Goal: Task Accomplishment & Management: Complete application form

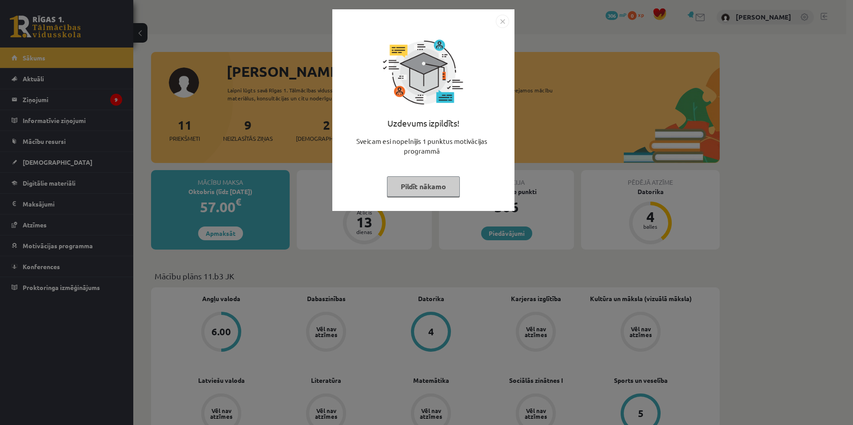
click at [416, 181] on button "Pildīt nākamo" at bounding box center [423, 186] width 73 height 20
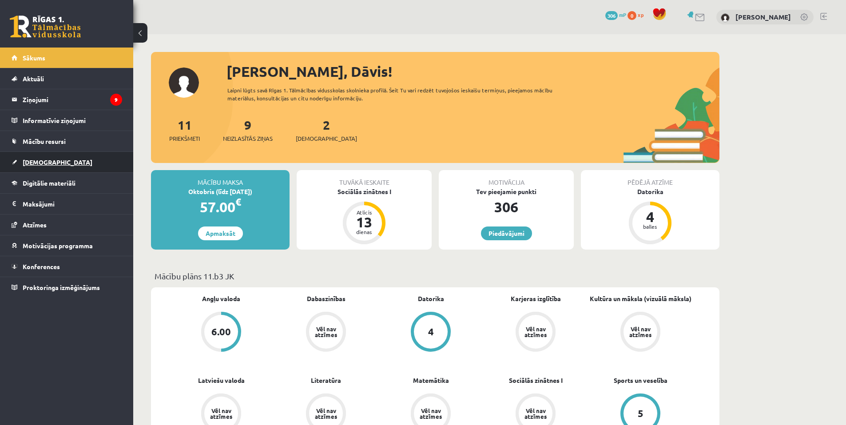
click at [24, 162] on span "[DEMOGRAPHIC_DATA]" at bounding box center [58, 162] width 70 height 8
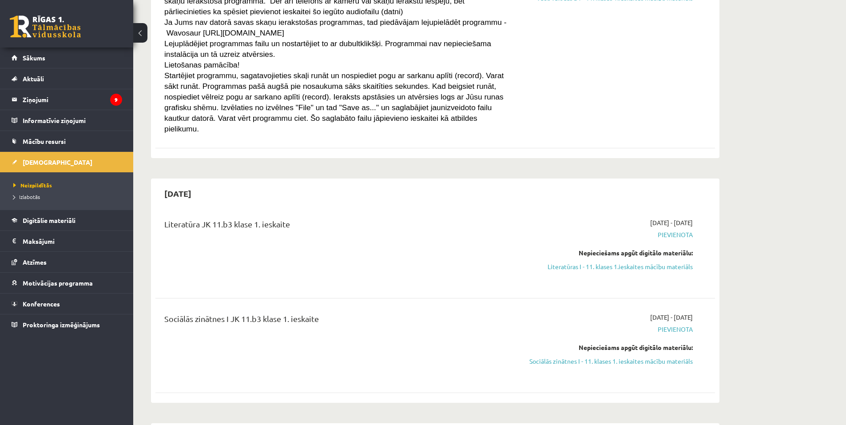
scroll to position [222, 0]
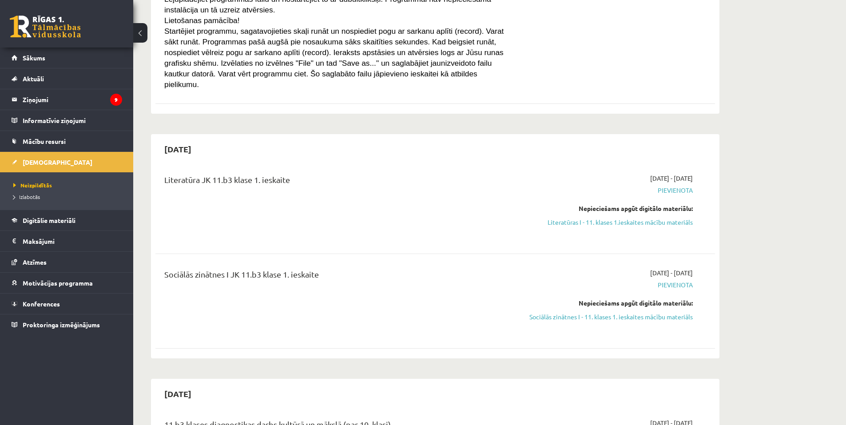
drag, startPoint x: 624, startPoint y: 214, endPoint x: 465, endPoint y: 30, distance: 243.2
click at [624, 218] on link "Literatūras I - 11. klases 1.ieskaites mācību materiāls" at bounding box center [610, 222] width 168 height 9
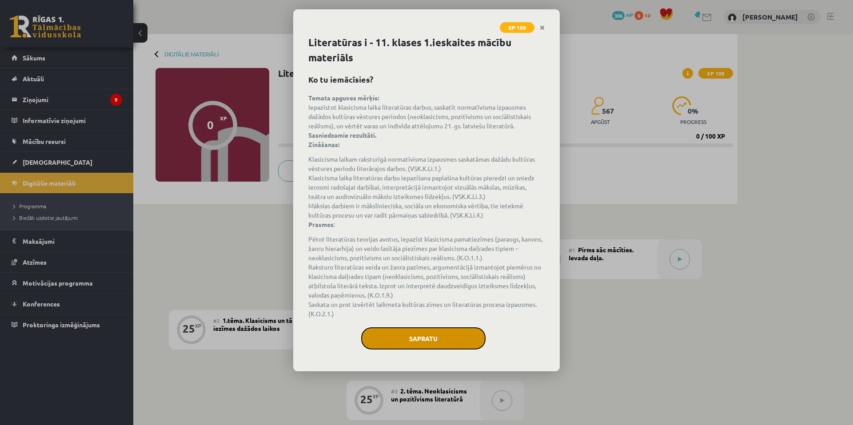
click at [423, 339] on button "Sapratu" at bounding box center [423, 338] width 124 height 22
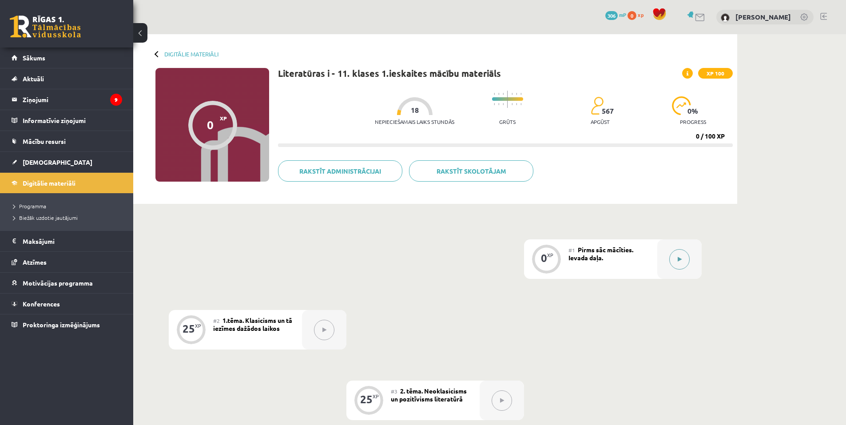
click at [684, 259] on button at bounding box center [680, 259] width 20 height 20
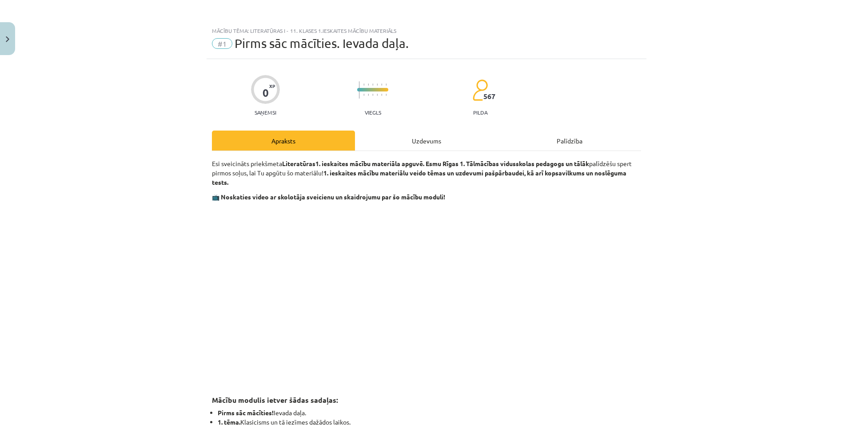
click at [318, 141] on div "Apraksts" at bounding box center [283, 141] width 143 height 20
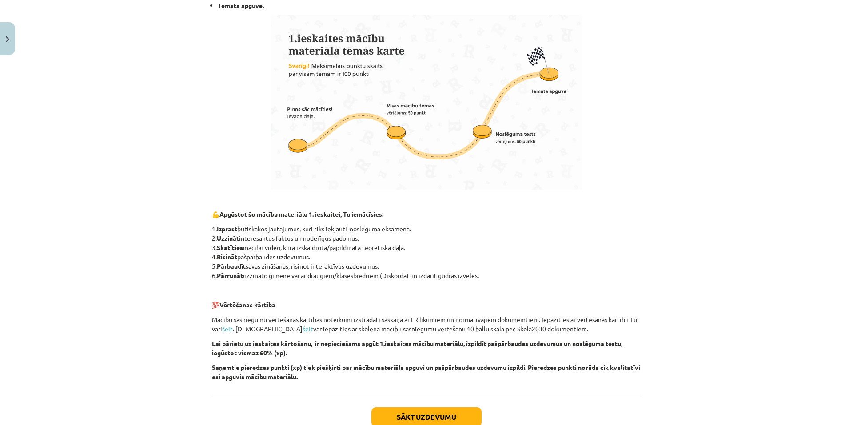
scroll to position [504, 0]
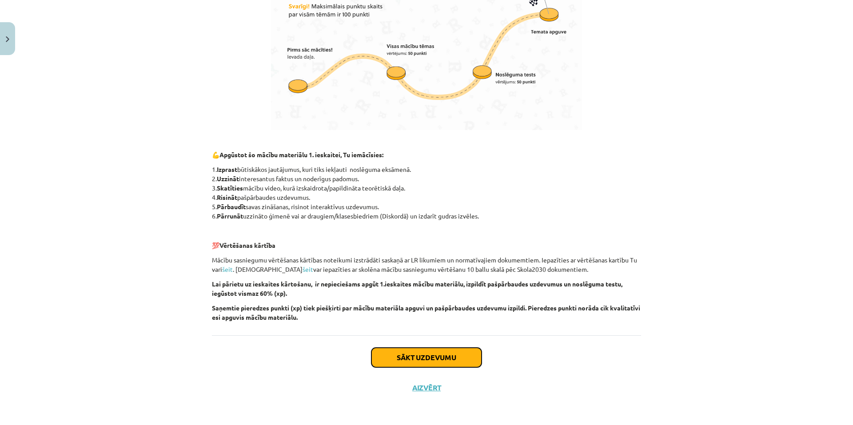
click at [424, 355] on button "Sākt uzdevumu" at bounding box center [426, 358] width 110 height 20
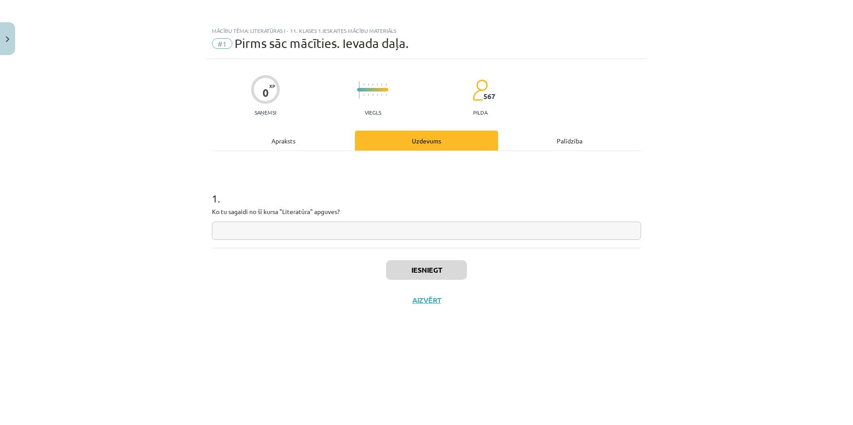
scroll to position [0, 0]
click at [292, 236] on input "text" at bounding box center [426, 231] width 429 height 18
type input "**********"
click at [442, 273] on button "Iesniegt" at bounding box center [426, 270] width 81 height 20
click at [458, 306] on button "Nākamā nodarbība" at bounding box center [426, 306] width 87 height 20
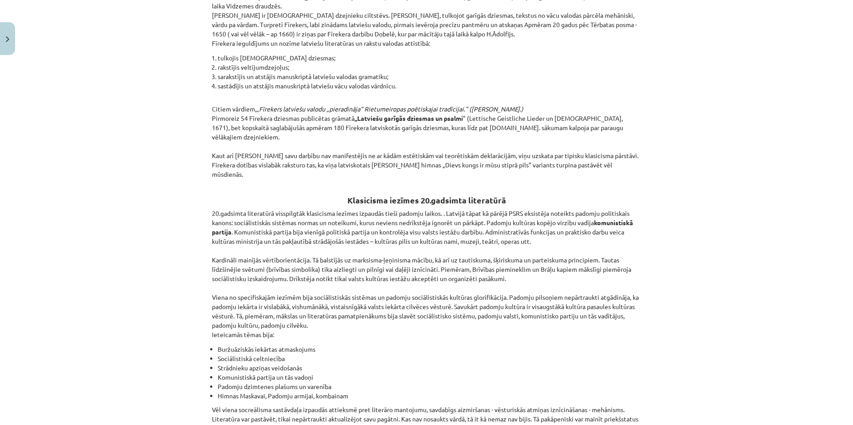
scroll to position [1939, 0]
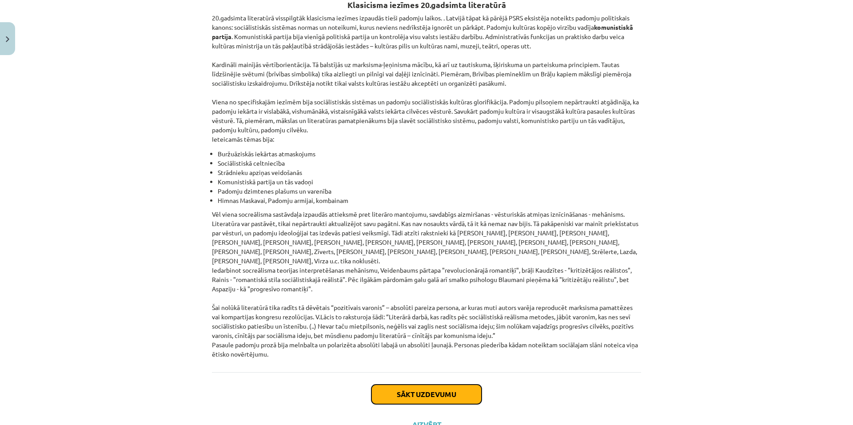
click at [448, 385] on button "Sākt uzdevumu" at bounding box center [426, 395] width 110 height 20
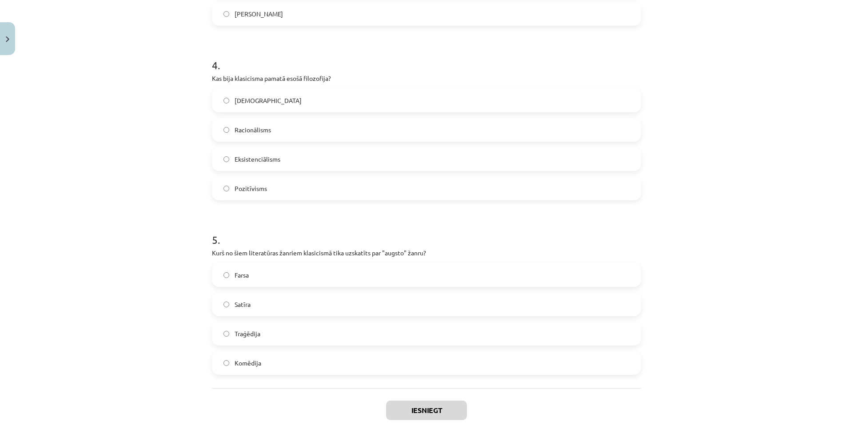
scroll to position [710, 0]
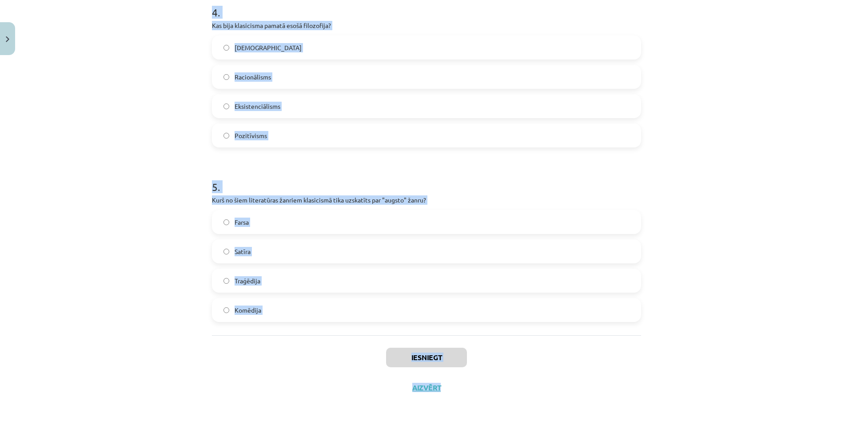
drag, startPoint x: 209, startPoint y: 189, endPoint x: 450, endPoint y: 401, distance: 320.5
copy div "Kas klasicismā bija galvenais mākslas darba mērķis? Attēlot ikdienas dzīves not…"
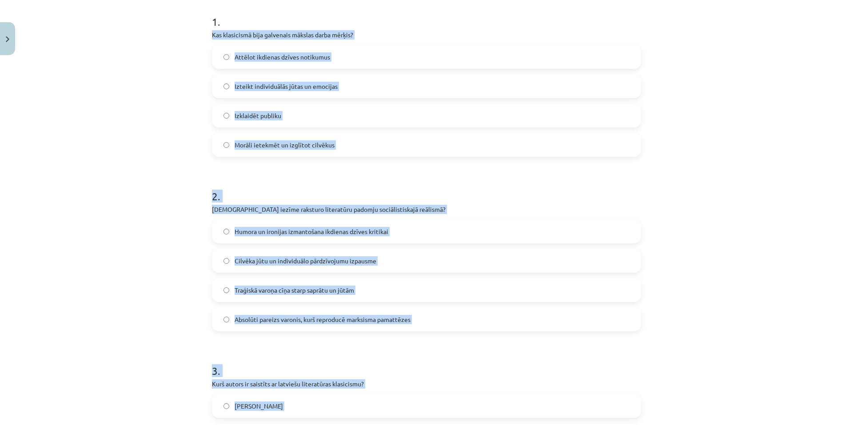
click at [116, 146] on div "Mācību tēma: Literatūras i - 11. klases 1.ieskaites mācību materiāls #2 1.tēma.…" at bounding box center [426, 212] width 853 height 425
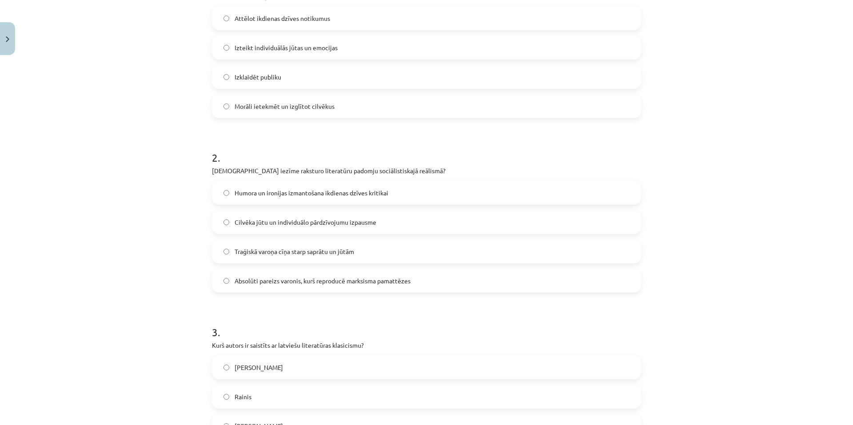
scroll to position [267, 0]
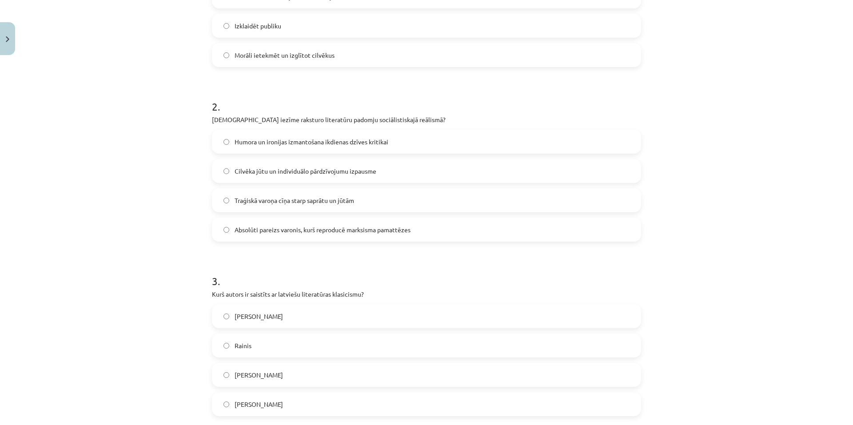
click at [228, 227] on label "Absolūti pareizs varonis, kurš reproducē marksisma pamattēzes" at bounding box center [426, 230] width 427 height 22
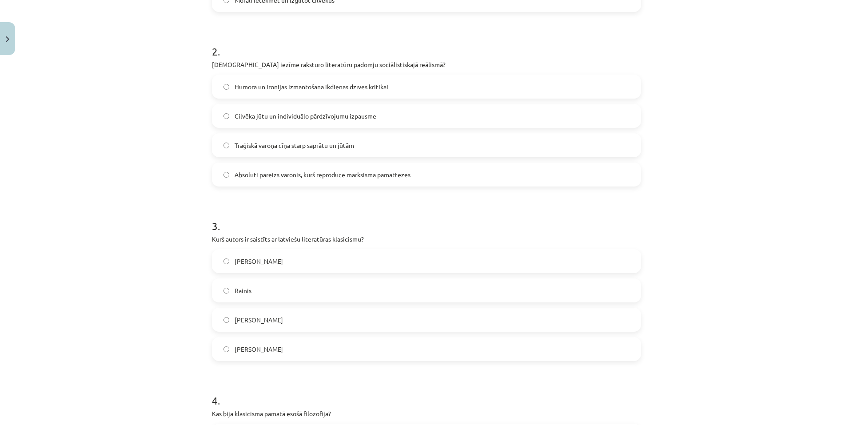
scroll to position [444, 0]
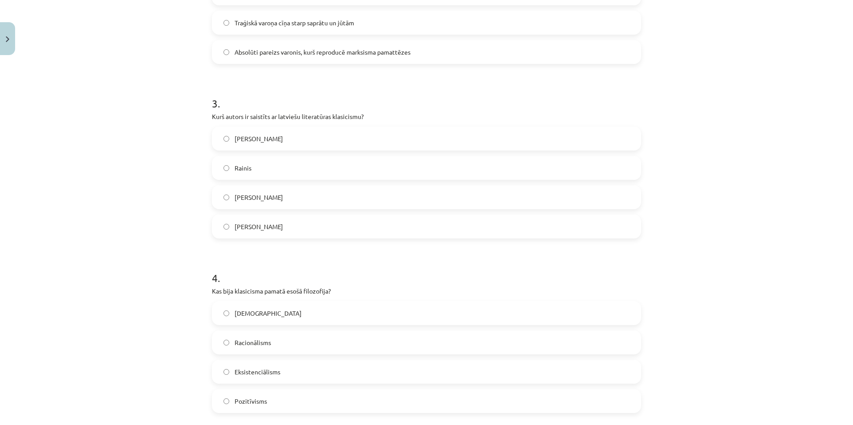
click at [249, 199] on span "Kristofers Fīrekers" at bounding box center [259, 197] width 48 height 9
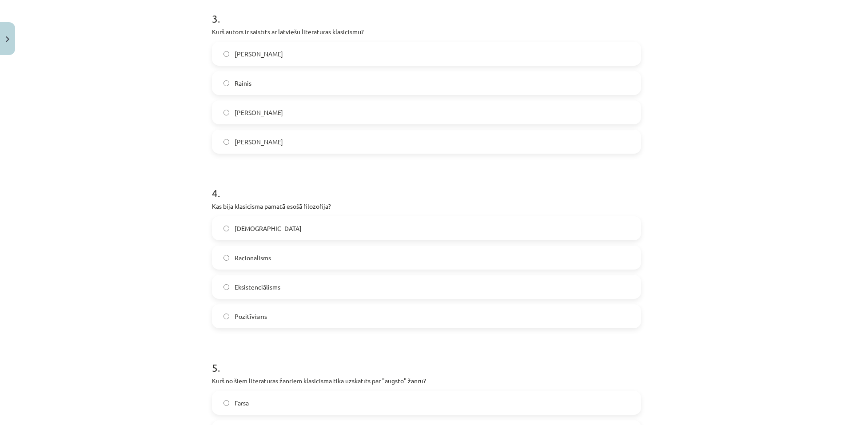
scroll to position [533, 0]
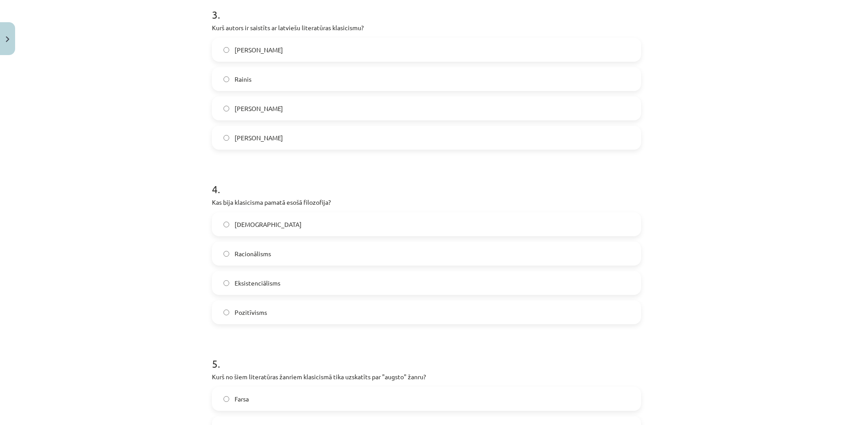
click at [243, 253] on span "Racionālisms" at bounding box center [253, 253] width 36 height 9
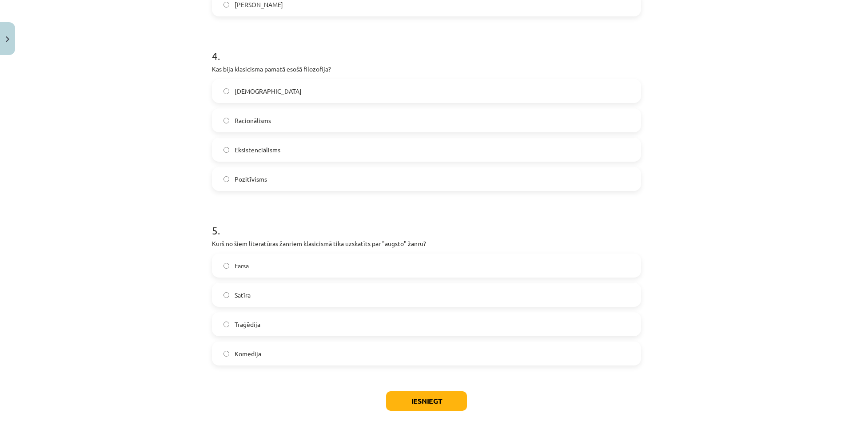
click at [234, 319] on label "Traģēdija" at bounding box center [426, 324] width 427 height 22
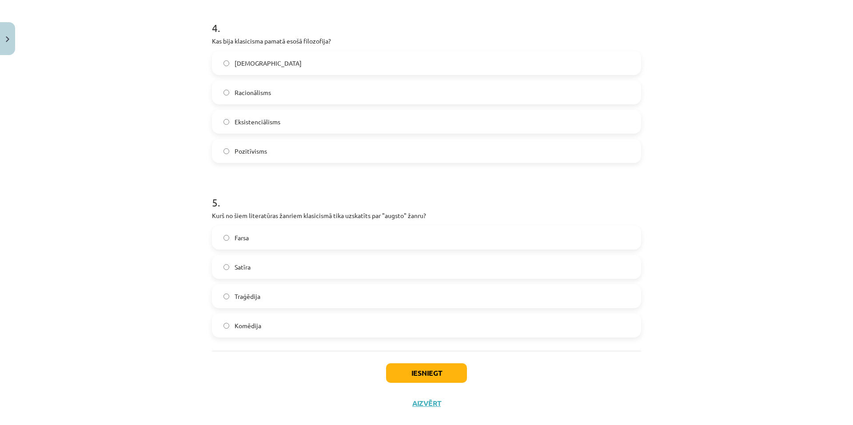
scroll to position [710, 0]
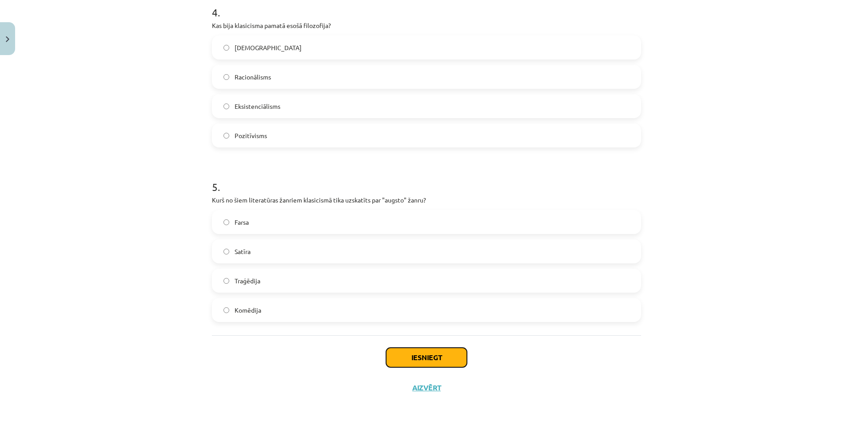
click at [433, 363] on button "Iesniegt" at bounding box center [426, 358] width 81 height 20
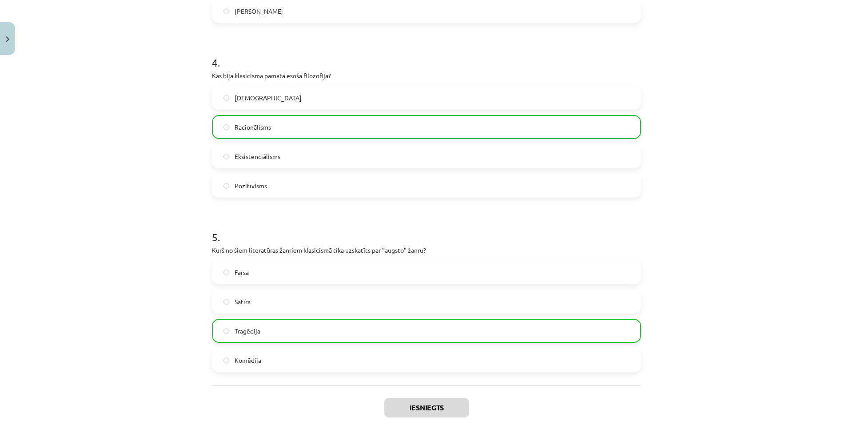
scroll to position [738, 0]
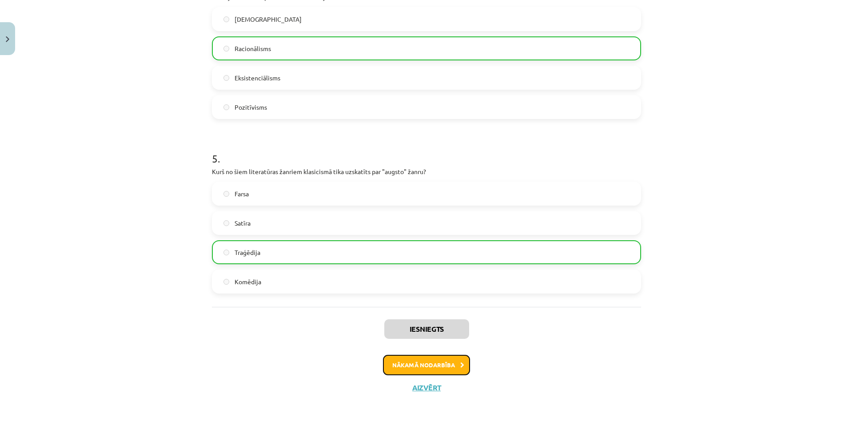
click at [450, 369] on button "Nākamā nodarbība" at bounding box center [426, 365] width 87 height 20
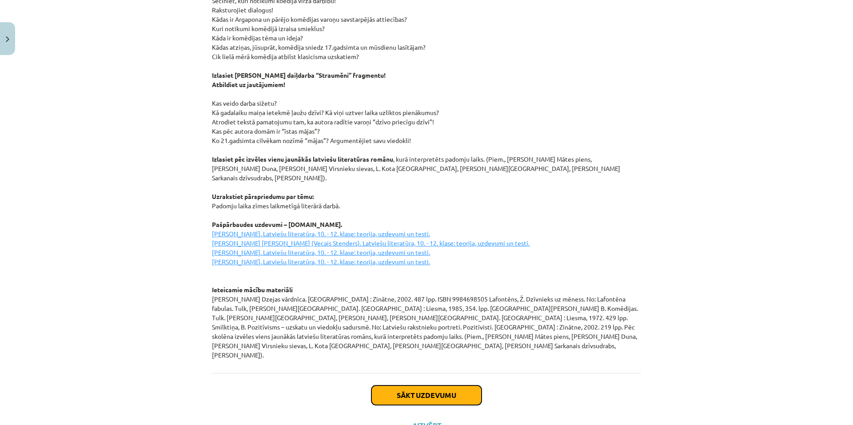
click at [435, 386] on button "Sākt uzdevumu" at bounding box center [426, 396] width 110 height 20
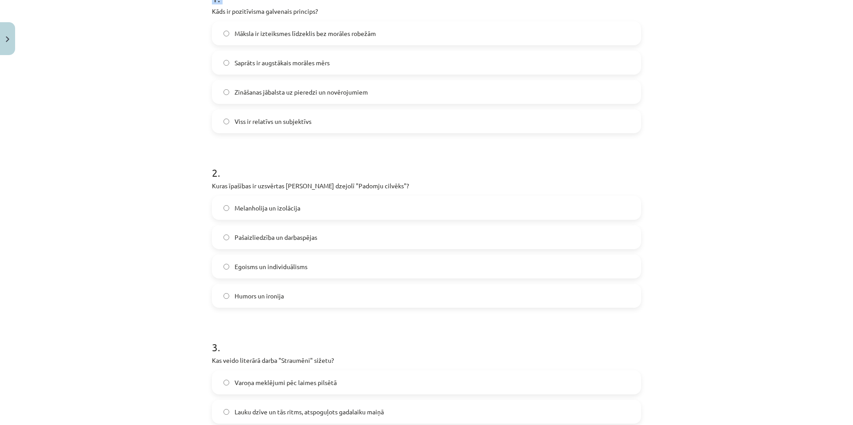
scroll to position [263, 0]
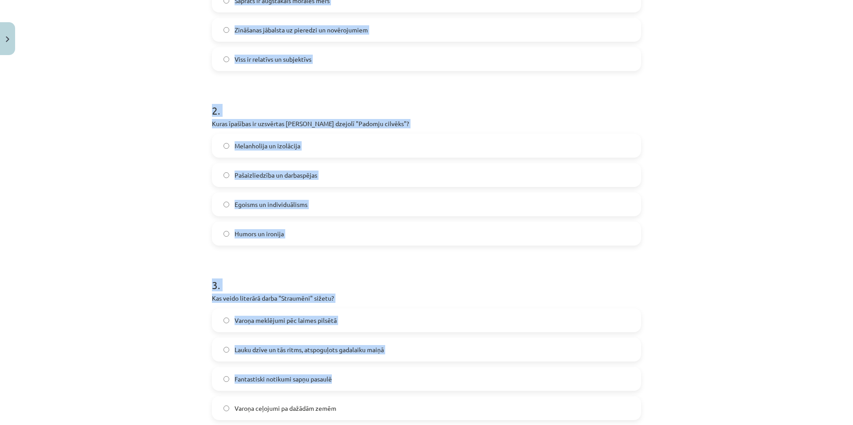
drag, startPoint x: 208, startPoint y: 189, endPoint x: 437, endPoint y: 200, distance: 229.1
click at [445, 366] on div "25 XP Saņemsi Grūts 567 pilda Apraksts Uzdevums Palīdzība 1 . Kāds ir pozitīvis…" at bounding box center [427, 324] width 440 height 1054
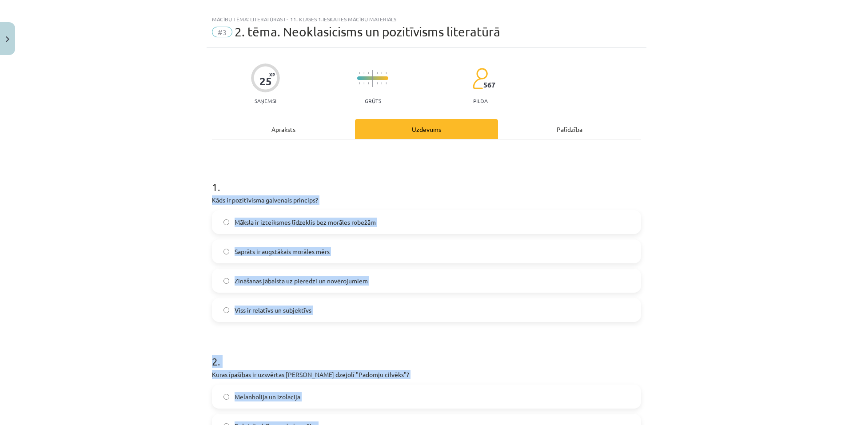
scroll to position [0, 0]
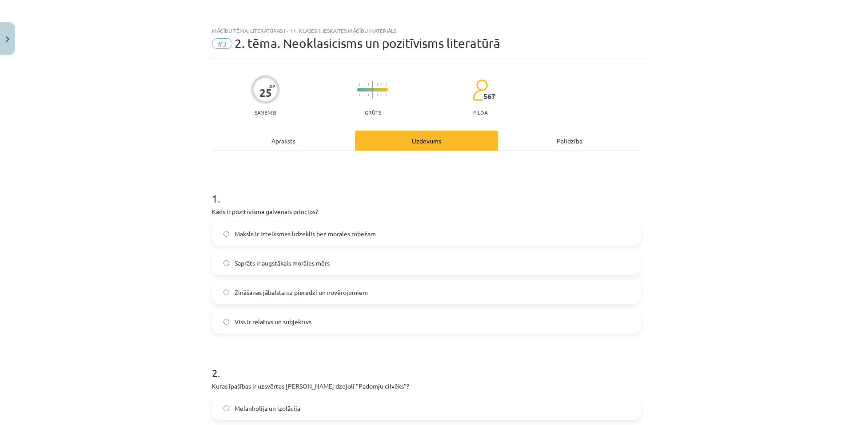
click at [375, 189] on h1 "1 ." at bounding box center [426, 191] width 429 height 28
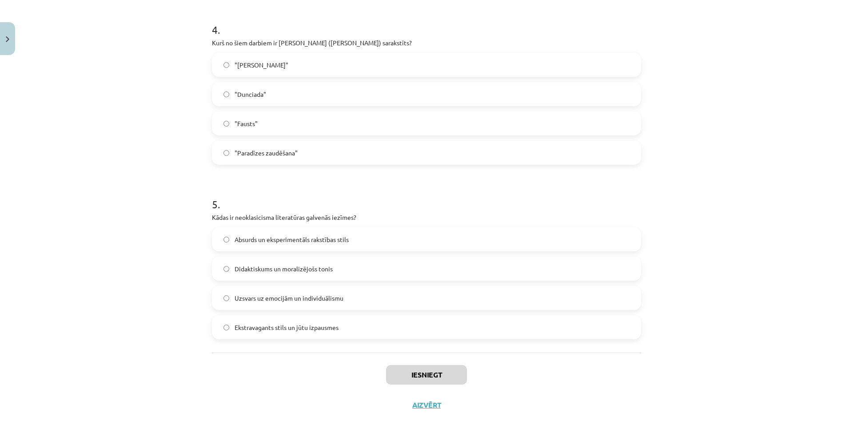
scroll to position [710, 0]
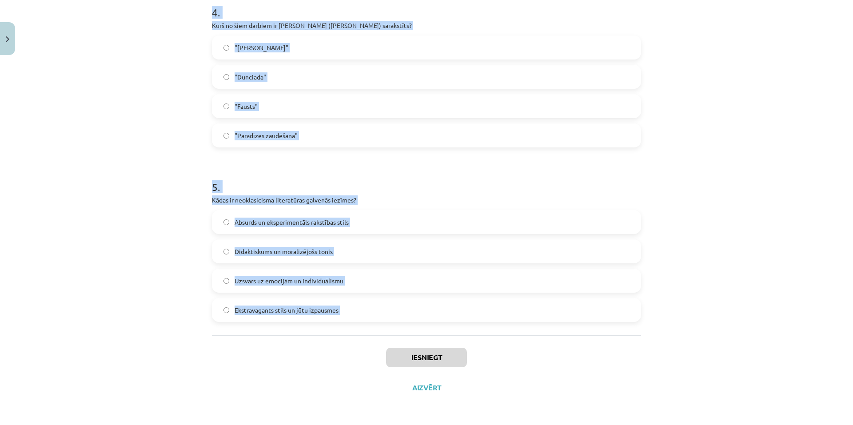
drag, startPoint x: 205, startPoint y: 212, endPoint x: 368, endPoint y: 346, distance: 210.9
copy form "Kāds ir pozitīvisma galvenais princips? Māksla ir izteiksmes līdzeklis bez morā…"
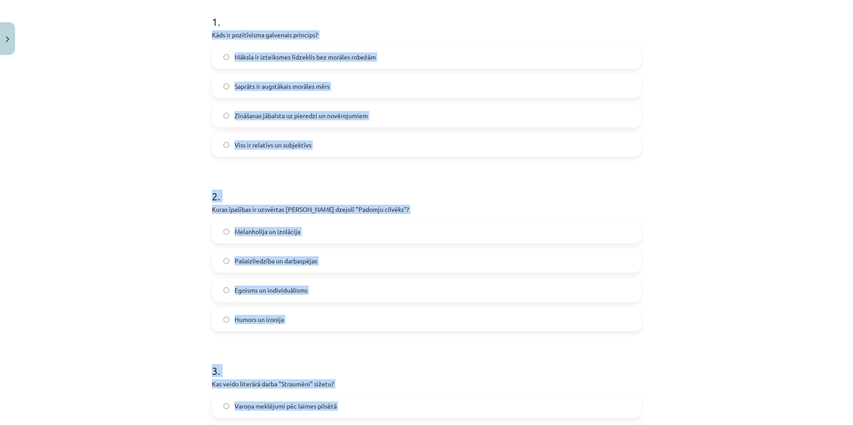
click at [88, 88] on div "Mācību tēma: Literatūras i - 11. klases 1.ieskaites mācību materiāls #3 2. tēma…" at bounding box center [426, 212] width 853 height 425
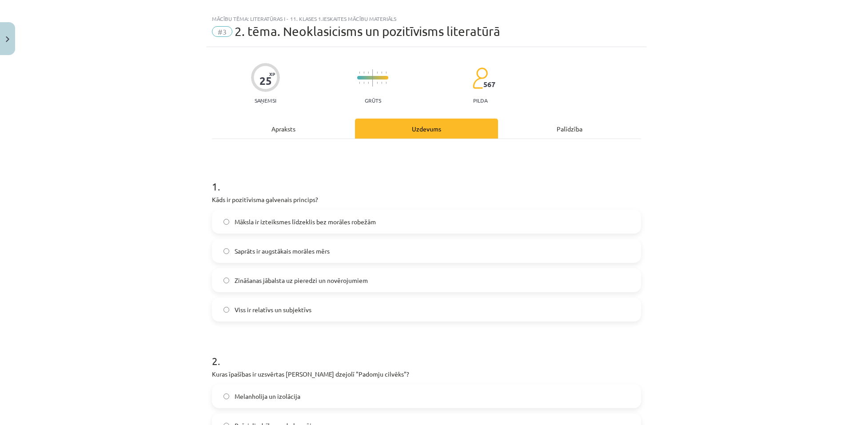
scroll to position [0, 0]
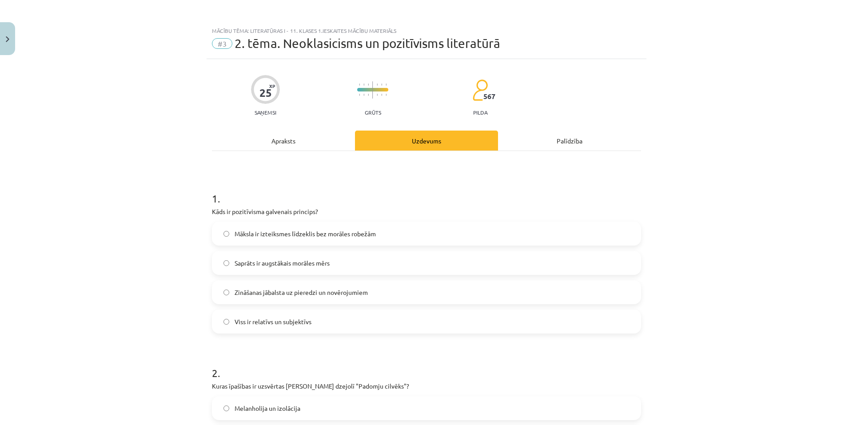
click at [303, 286] on label "Zināšanas jābalsta uz pieredzi un novērojumiem" at bounding box center [426, 292] width 427 height 22
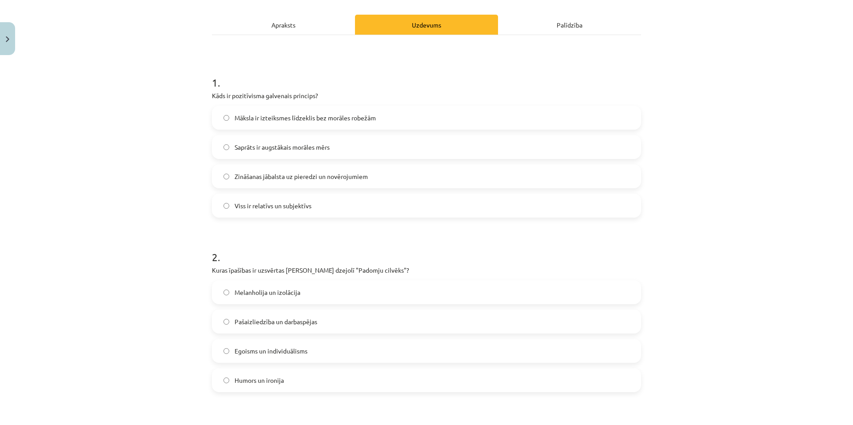
scroll to position [178, 0]
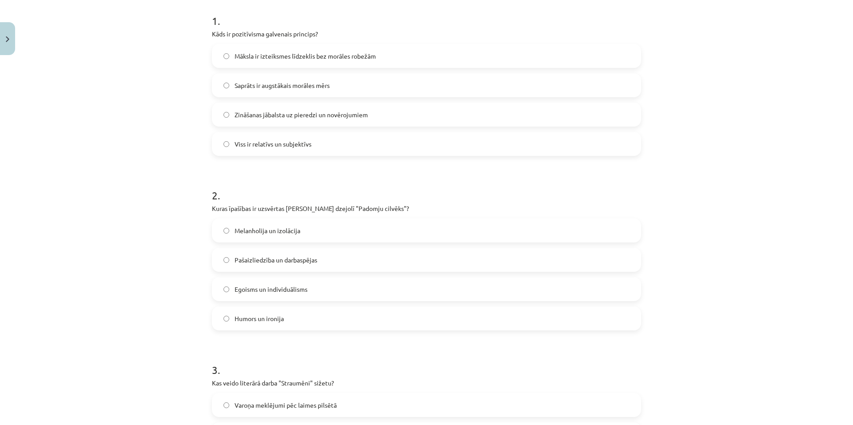
click at [255, 264] on span "Pašaizliedzība un darbaspējas" at bounding box center [276, 259] width 83 height 9
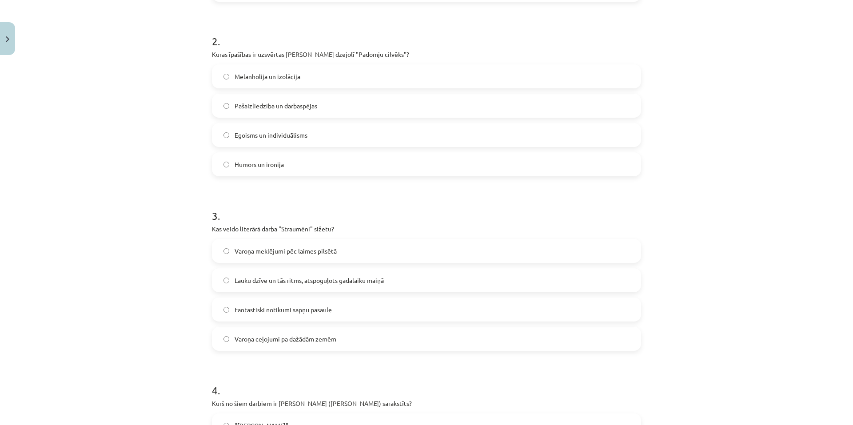
scroll to position [400, 0]
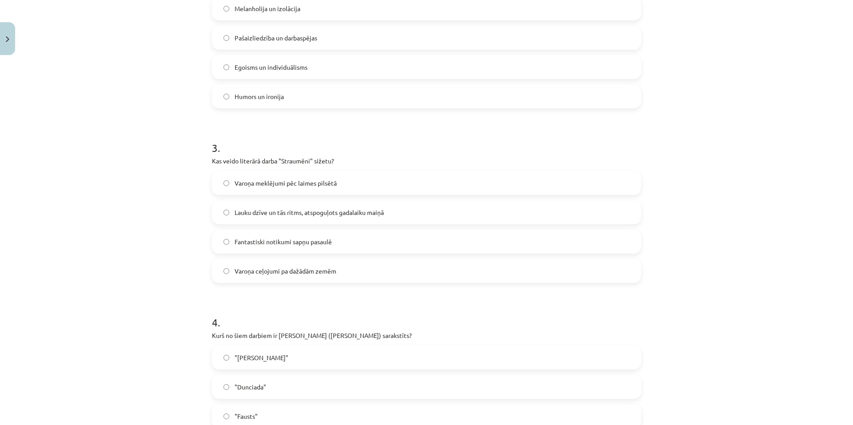
click at [241, 219] on label "Lauku dzīve un tās ritms, atspoguļots gadalaiku maiņā" at bounding box center [426, 212] width 427 height 22
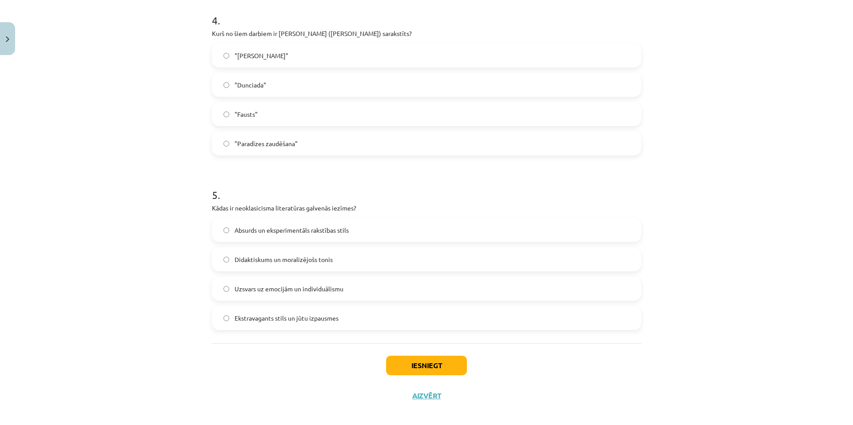
scroll to position [710, 0]
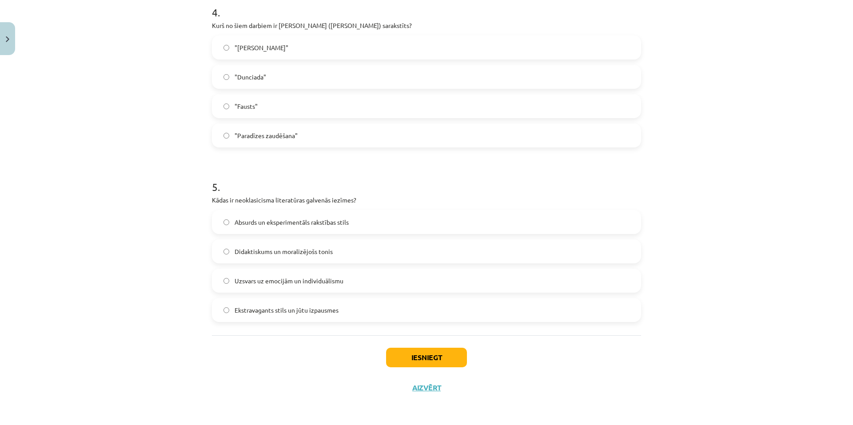
click at [235, 76] on span ""Dunciada"" at bounding box center [251, 76] width 32 height 9
click at [255, 253] on span "Didaktiskums un moralizējošs tonis" at bounding box center [284, 251] width 98 height 9
click at [425, 352] on button "Iesniegt" at bounding box center [426, 358] width 81 height 20
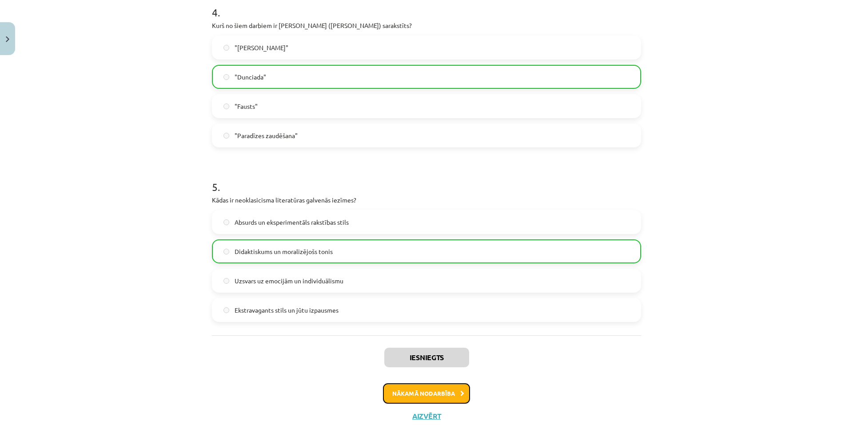
click at [413, 387] on button "Nākamā nodarbība" at bounding box center [426, 393] width 87 height 20
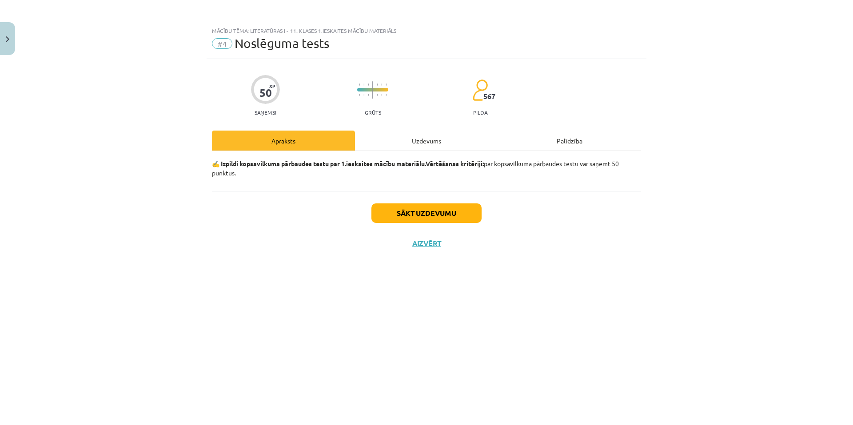
scroll to position [0, 0]
drag, startPoint x: 484, startPoint y: 97, endPoint x: 497, endPoint y: 96, distance: 13.4
click at [502, 100] on div "50 XP Saņemsi Grūts 567 pilda" at bounding box center [426, 93] width 429 height 46
click at [448, 213] on button "Sākt uzdevumu" at bounding box center [426, 213] width 110 height 20
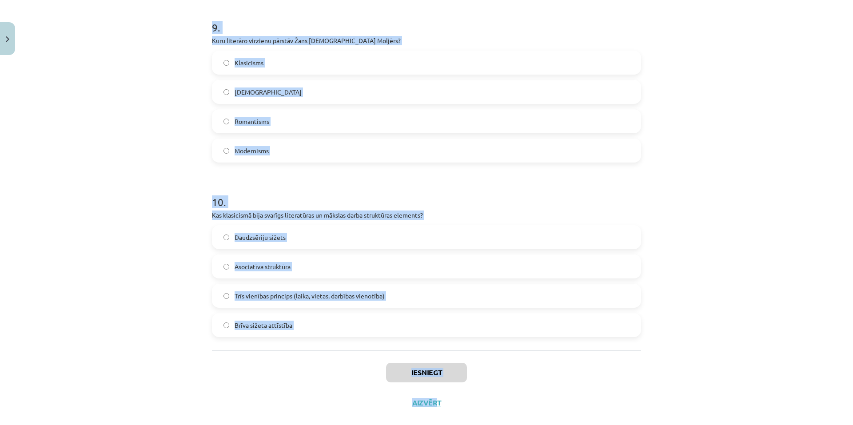
scroll to position [1583, 0]
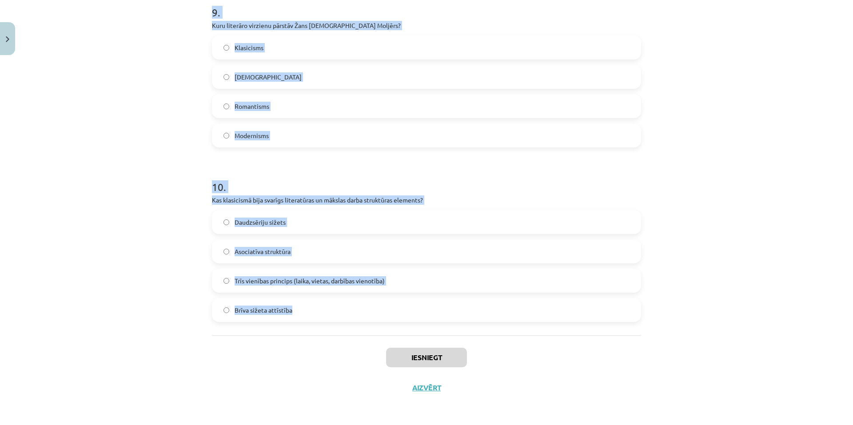
drag, startPoint x: 209, startPoint y: 80, endPoint x: 440, endPoint y: 330, distance: 340.8
copy form "Kura no šīm īpašībām vislabāk raksturo padomju cilvēka ideālu, kāds attēlots pa…"
click at [108, 121] on div "Mācību tēma: Literatūras i - 11. klases 1.ieskaites mācību materiāls #4 Noslēgu…" at bounding box center [426, 212] width 853 height 425
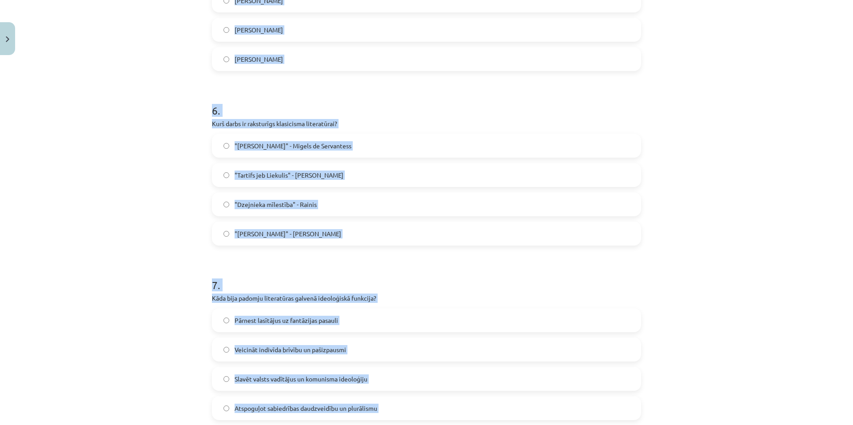
click at [150, 137] on div "Mācību tēma: Literatūras i - 11. klases 1.ieskaites mācību materiāls #4 Noslēgu…" at bounding box center [426, 212] width 853 height 425
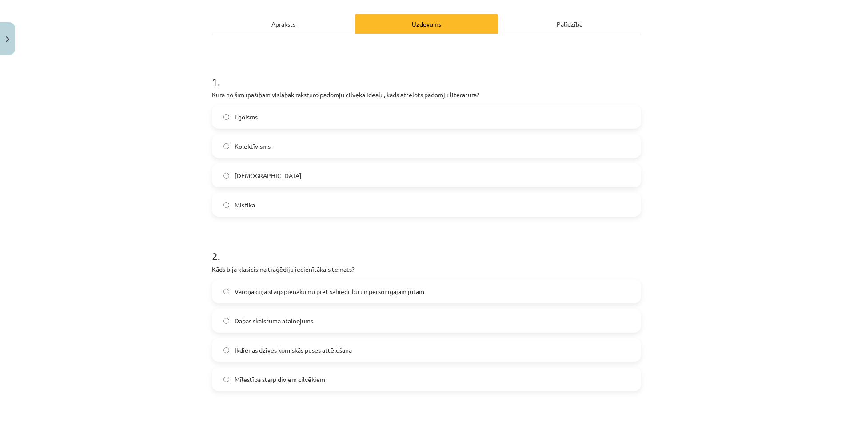
scroll to position [0, 0]
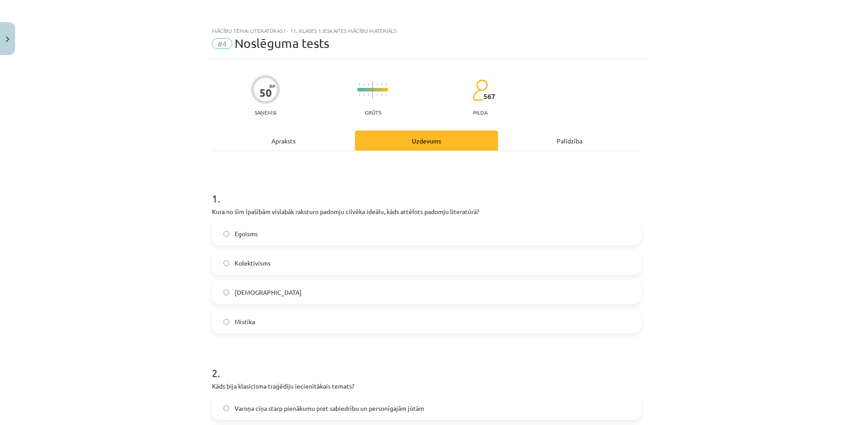
click at [249, 263] on span "Kolektīvisms" at bounding box center [253, 263] width 36 height 9
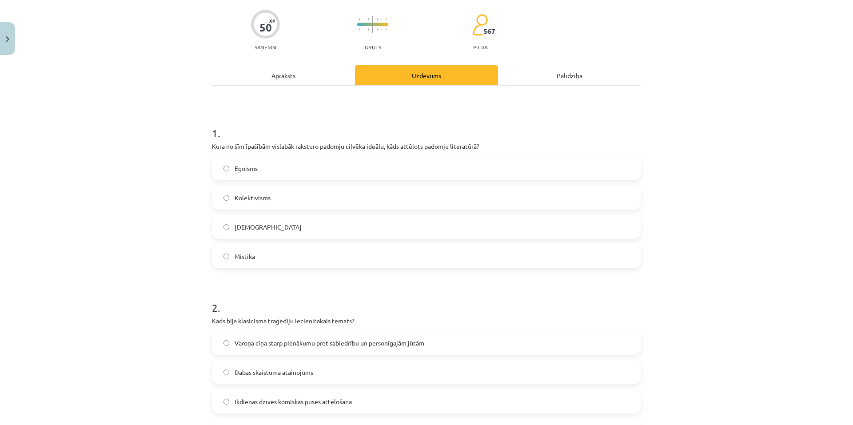
scroll to position [133, 0]
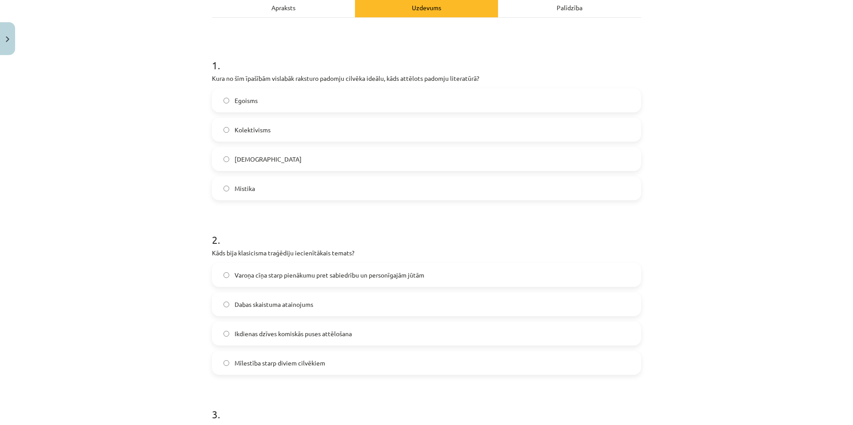
click at [229, 279] on label "Varoņa cīņa starp pienākumu pret sabiedrību un personīgajām jūtām" at bounding box center [426, 275] width 427 height 22
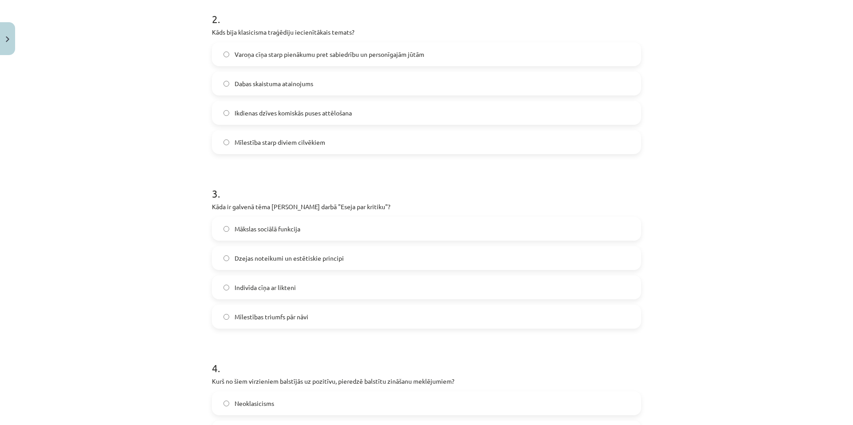
scroll to position [311, 0]
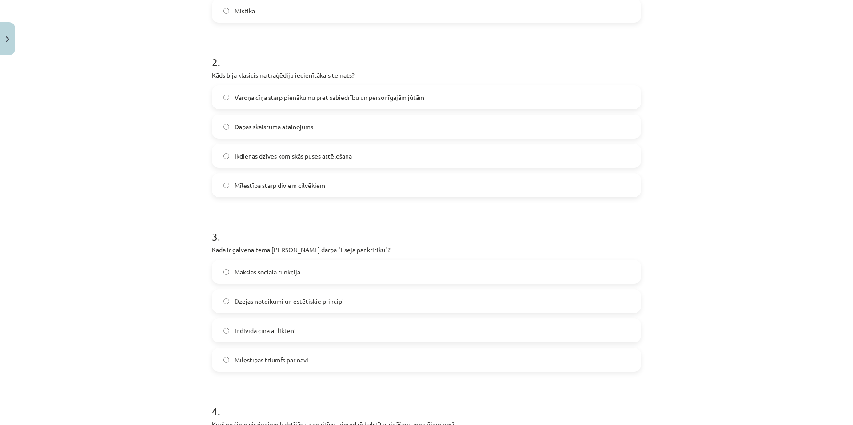
click at [270, 300] on span "Dzejas noteikumi un estētiskie principi" at bounding box center [289, 301] width 109 height 9
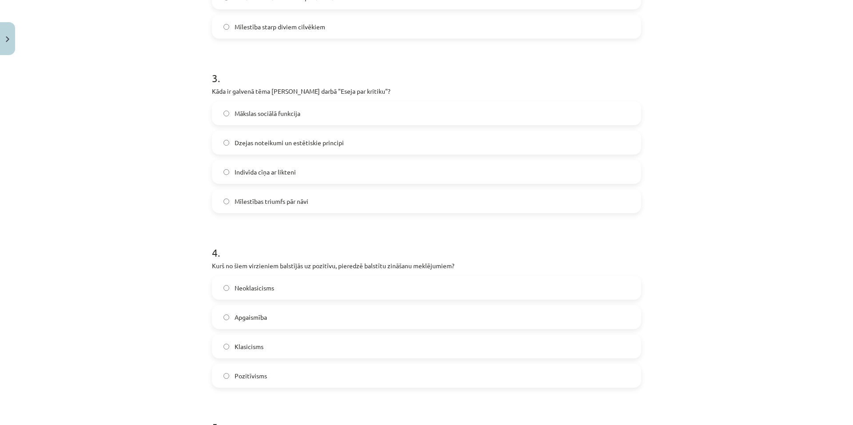
scroll to position [533, 0]
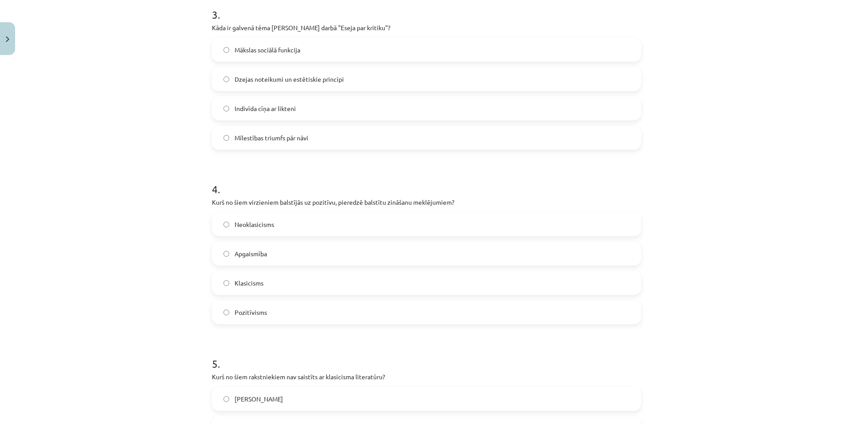
click at [235, 313] on span "Pozitīvisms" at bounding box center [251, 312] width 32 height 9
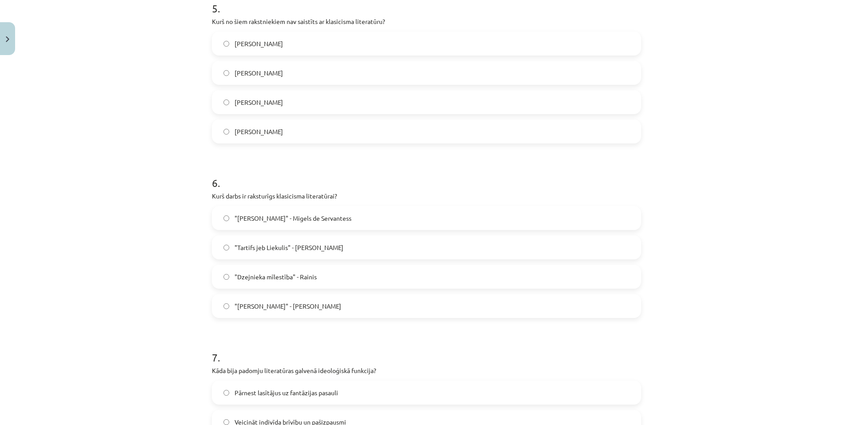
scroll to position [844, 0]
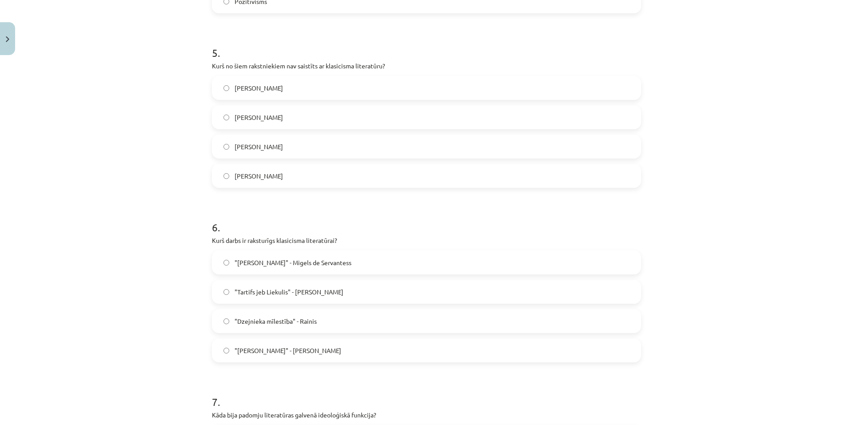
click at [261, 91] on label "Vilis Lācis" at bounding box center [426, 88] width 427 height 22
click at [260, 293] on span ""Tartifs jeb Liekulis" - Žans Batists Moljērs" at bounding box center [289, 291] width 109 height 9
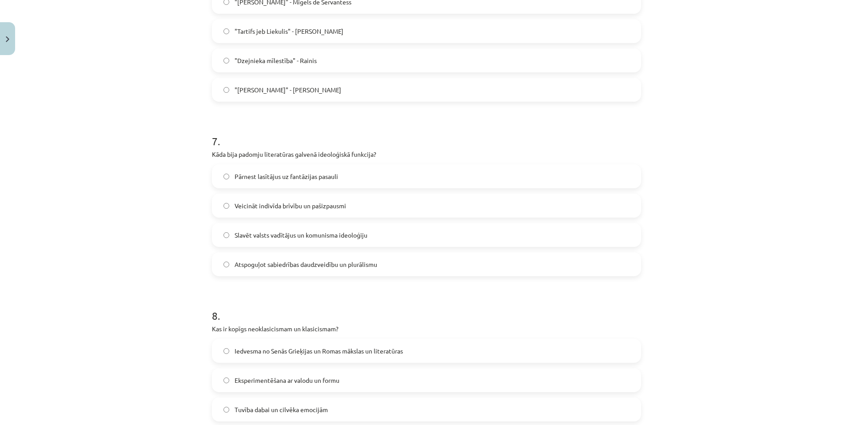
scroll to position [1200, 0]
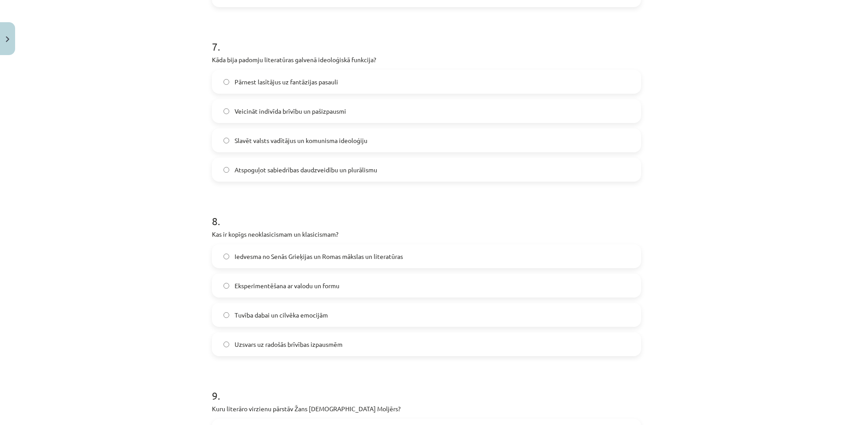
click at [261, 141] on span "Slavēt valsts vadītājus un komunisma ideoloģiju" at bounding box center [301, 140] width 133 height 9
click at [255, 259] on span "Iedvesma no Senās Grieķijas un Romas mākslas un literatūras" at bounding box center [319, 256] width 168 height 9
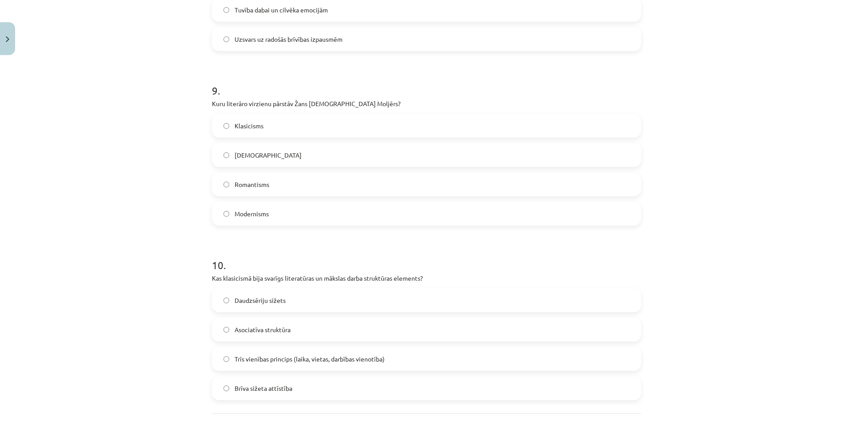
scroll to position [1555, 0]
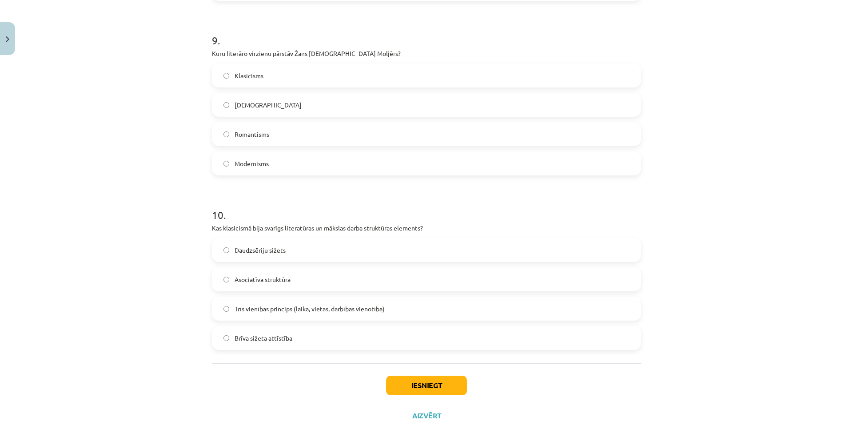
click at [239, 76] on span "Klasicisms" at bounding box center [249, 75] width 29 height 9
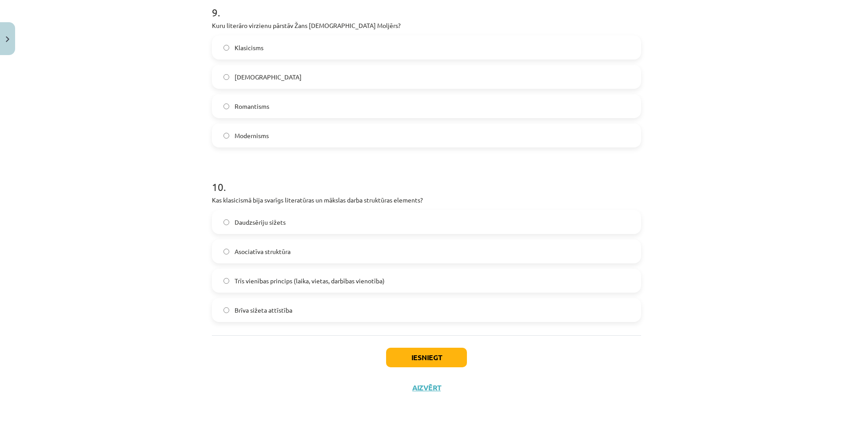
click at [264, 281] on span "Trīs vienības princips (laika, vietas, darbības vienotība)" at bounding box center [310, 280] width 150 height 9
click at [425, 356] on button "Iesniegt" at bounding box center [426, 358] width 81 height 20
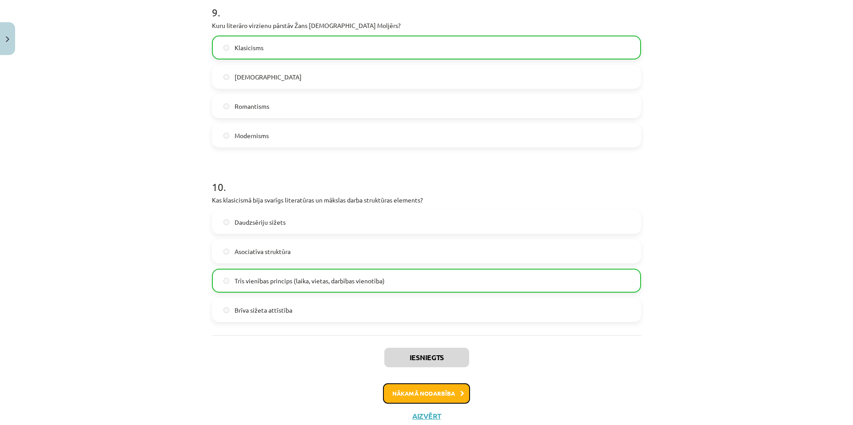
click at [428, 387] on button "Nākamā nodarbība" at bounding box center [426, 393] width 87 height 20
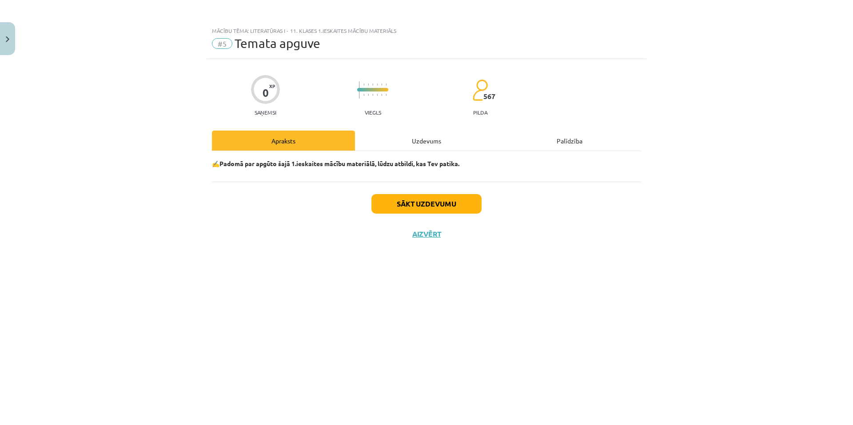
scroll to position [0, 0]
click at [447, 209] on button "Sākt uzdevumu" at bounding box center [426, 204] width 110 height 20
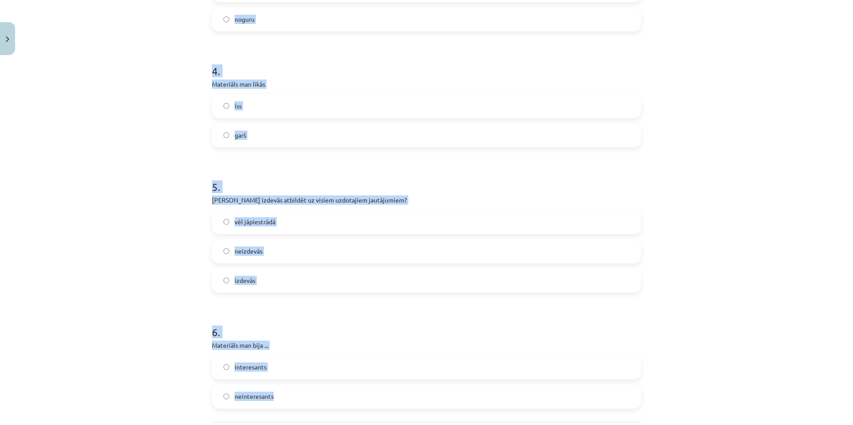
scroll to position [684, 0]
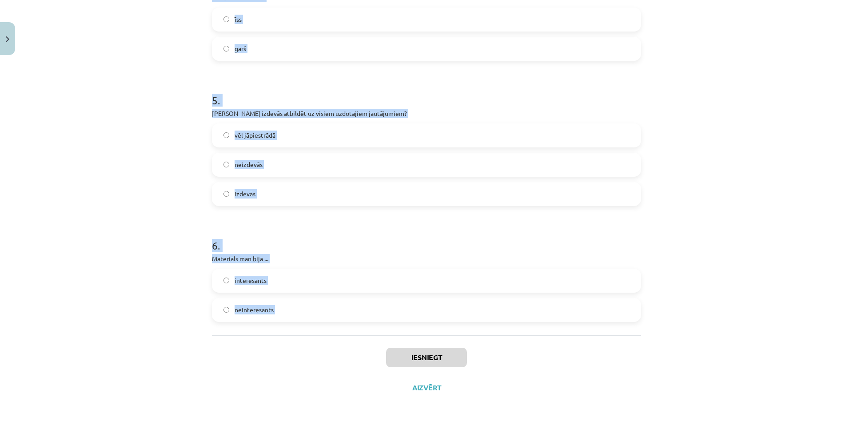
drag, startPoint x: 206, startPoint y: 76, endPoint x: 379, endPoint y: 343, distance: 318.3
copy form "Izvēlieties emociju, kuru izjūtat pēc kursa pabeigšanas: Es esmu apmierināts ar…"
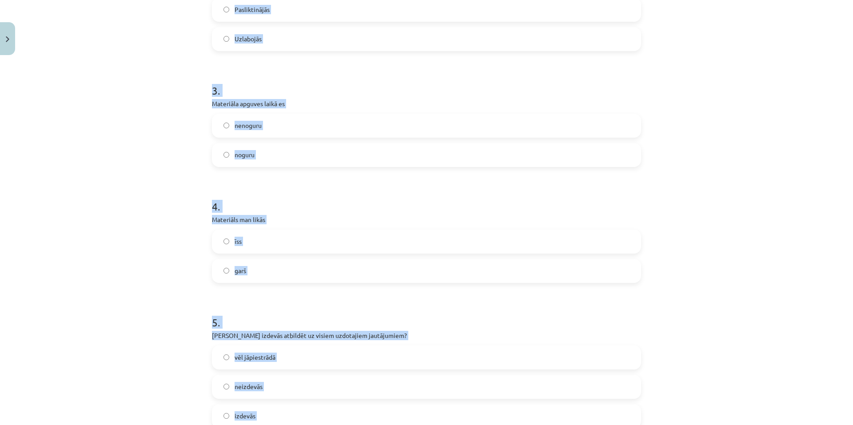
click at [107, 144] on div "Mācību tēma: Literatūras i - 11. klases 1.ieskaites mācību materiāls #5 Temata …" at bounding box center [426, 212] width 853 height 425
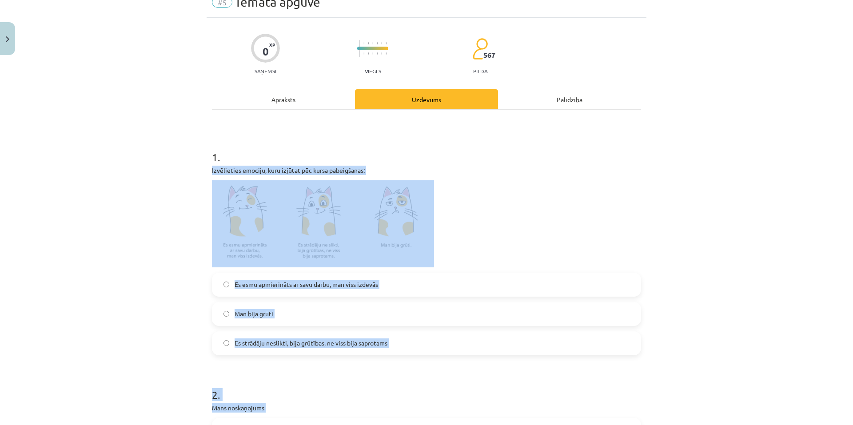
scroll to position [0, 0]
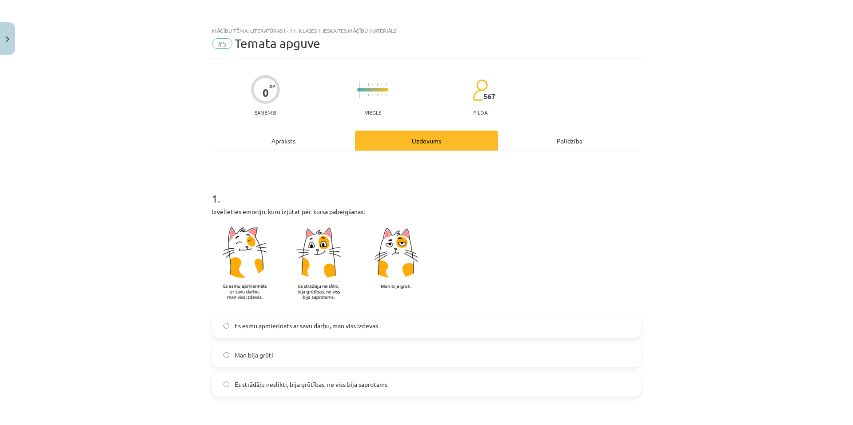
click at [285, 144] on div "Apraksts" at bounding box center [283, 141] width 143 height 20
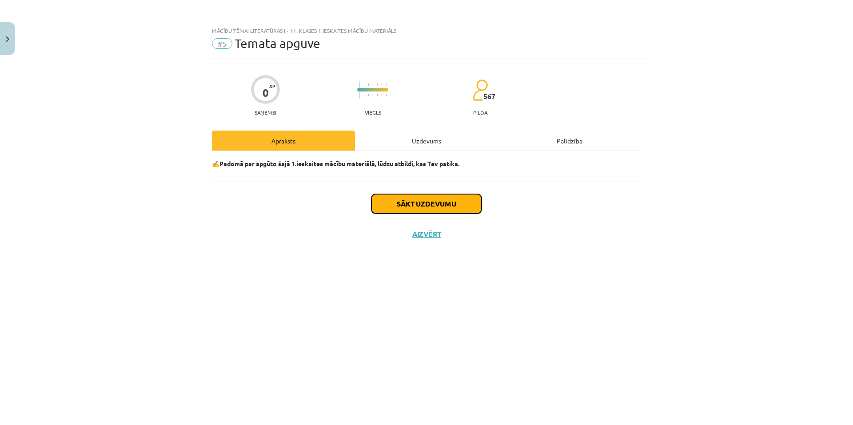
click at [406, 201] on button "Sākt uzdevumu" at bounding box center [426, 204] width 110 height 20
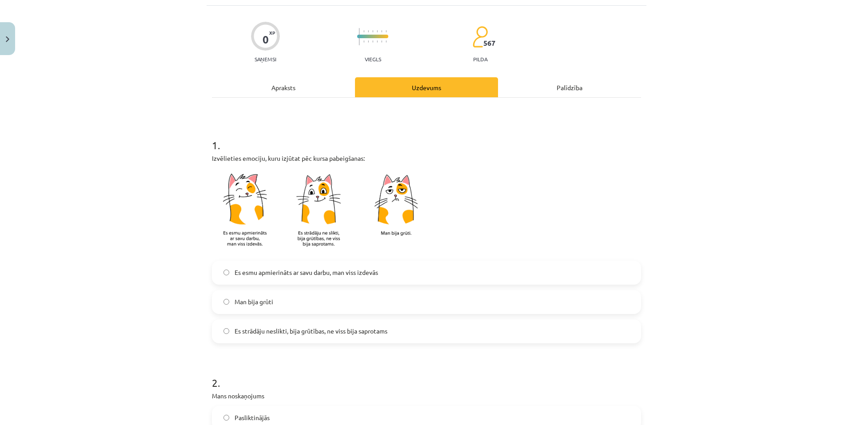
scroll to position [133, 0]
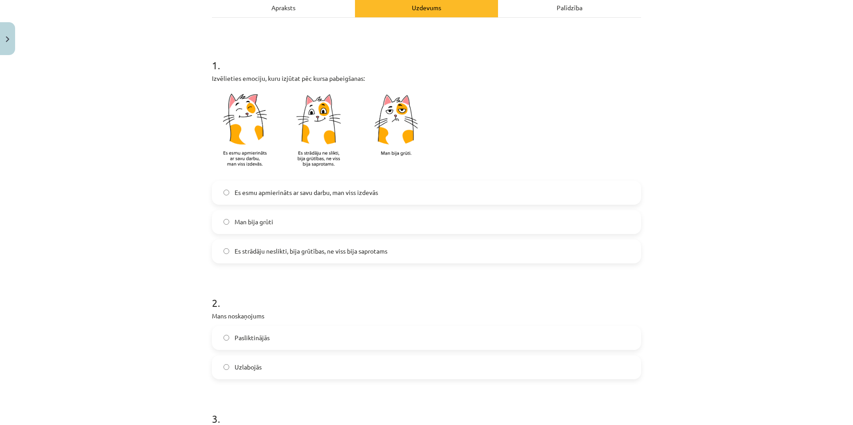
click at [264, 253] on span "Es strādāju neslikti, bija grūtības, ne viss bija saprotams" at bounding box center [311, 251] width 153 height 9
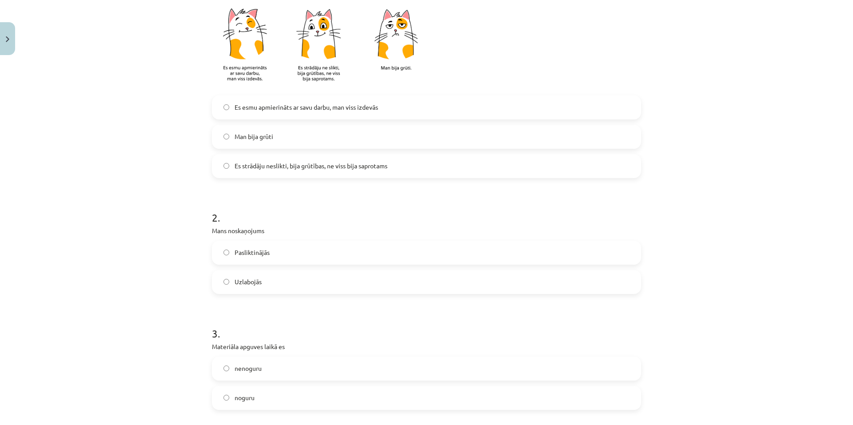
scroll to position [222, 0]
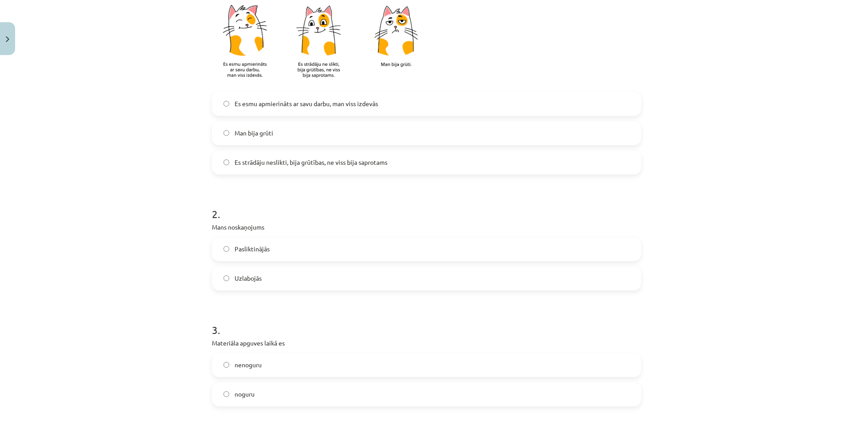
click at [257, 276] on span "Uzlabojās" at bounding box center [248, 278] width 27 height 9
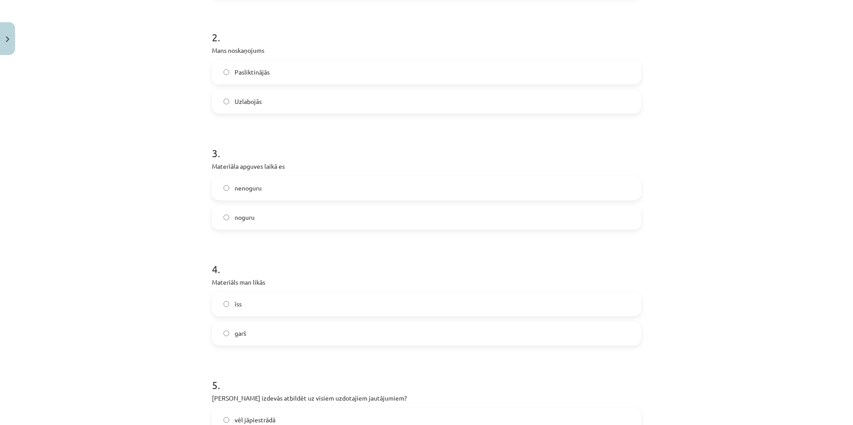
scroll to position [400, 0]
click at [261, 190] on label "nenoguru" at bounding box center [426, 187] width 427 height 22
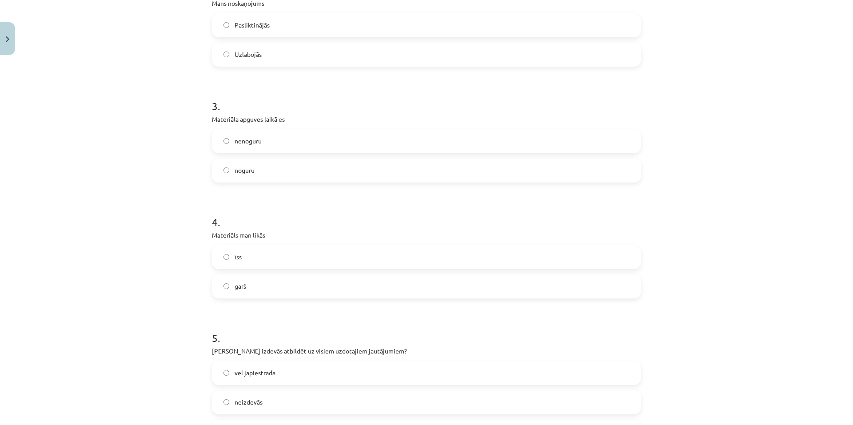
scroll to position [489, 0]
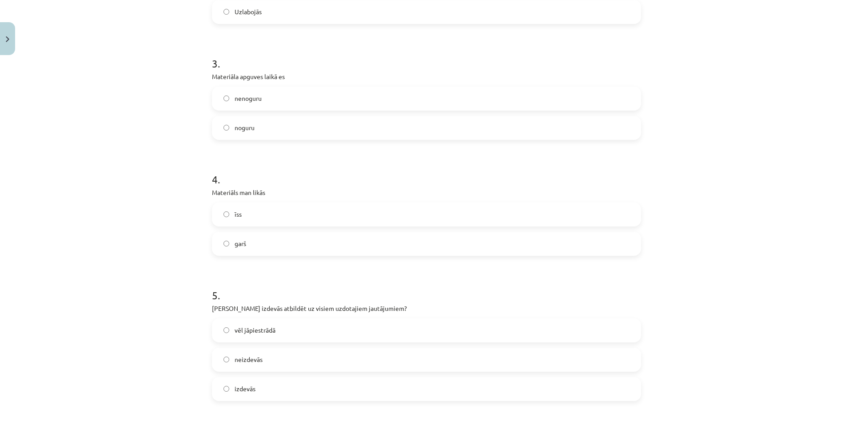
click at [237, 238] on label "garš" at bounding box center [426, 244] width 427 height 22
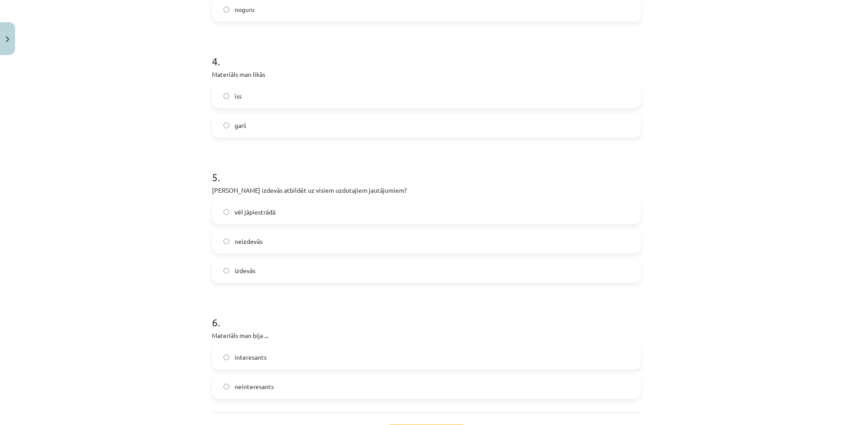
scroll to position [622, 0]
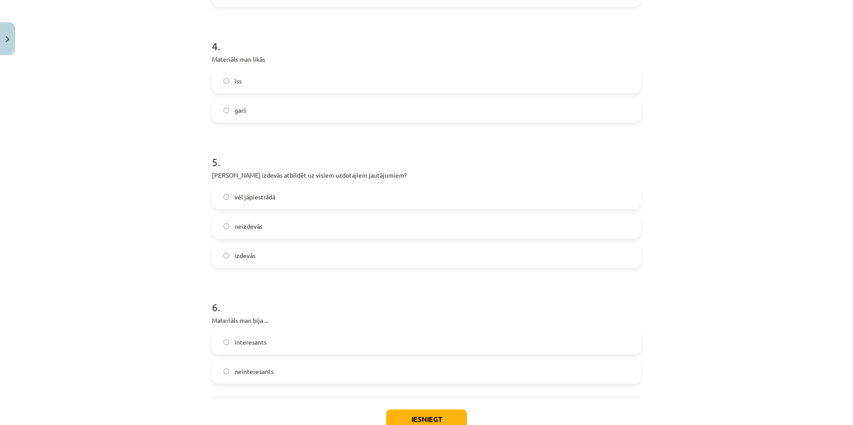
click at [272, 196] on span "vēl jāpiestrādā" at bounding box center [255, 196] width 41 height 9
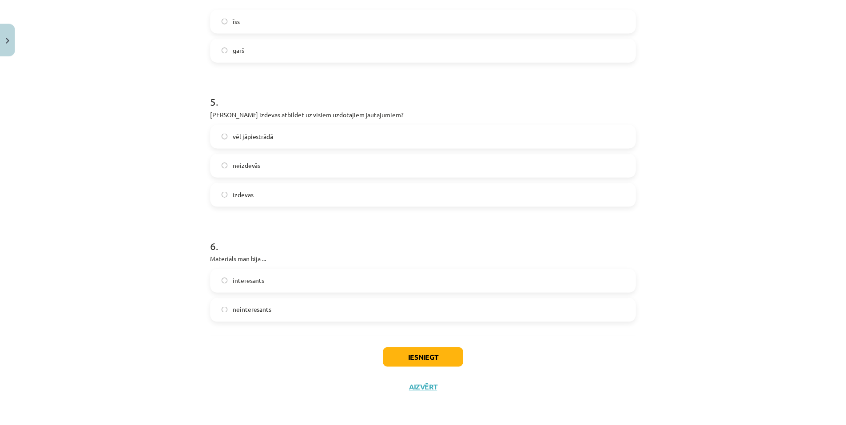
scroll to position [684, 0]
click at [277, 275] on label "interesants" at bounding box center [426, 281] width 427 height 22
click at [425, 353] on button "Iesniegt" at bounding box center [426, 358] width 81 height 20
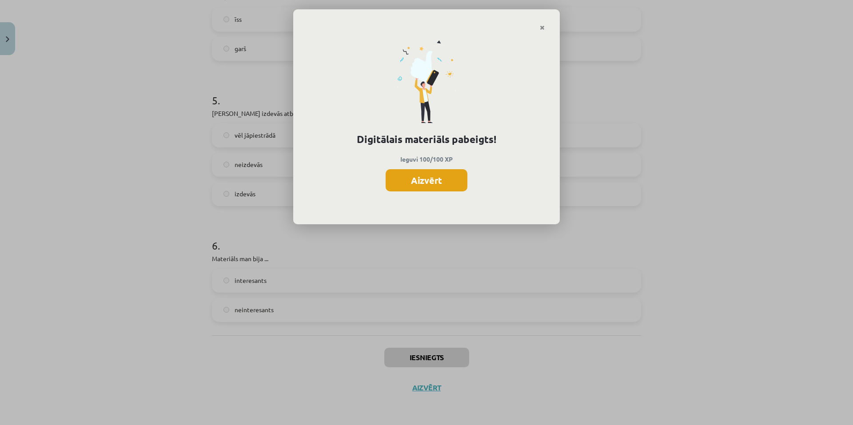
click at [431, 184] on button "Aizvērt" at bounding box center [427, 180] width 82 height 22
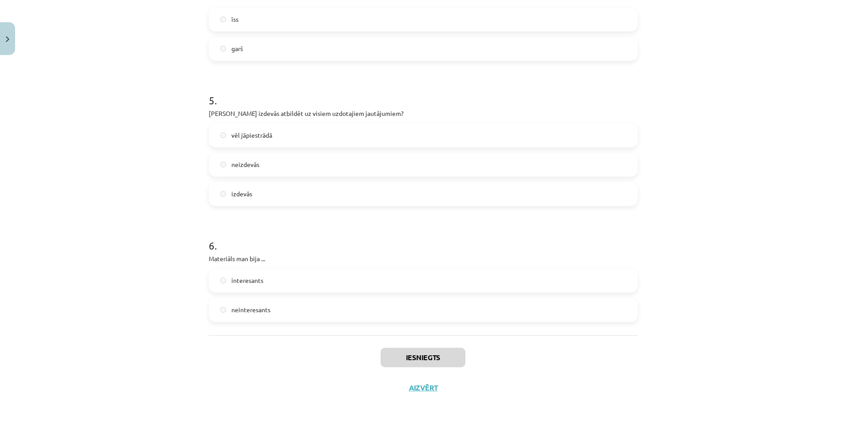
scroll to position [133, 0]
click at [433, 389] on button "Aizvērt" at bounding box center [424, 387] width 34 height 9
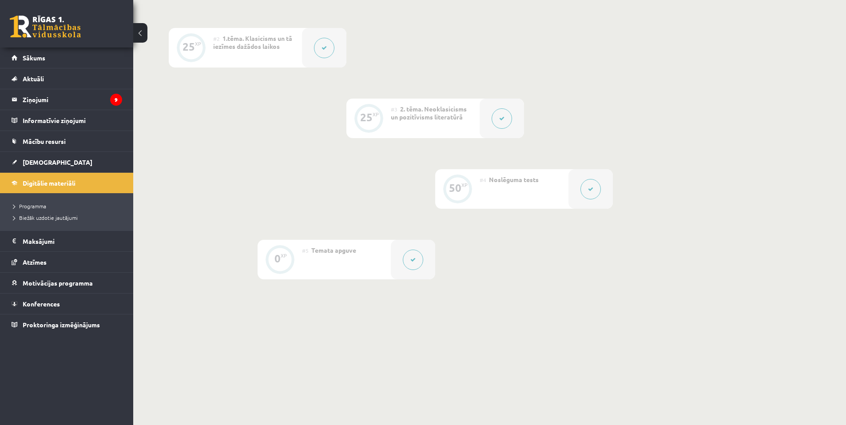
scroll to position [25, 0]
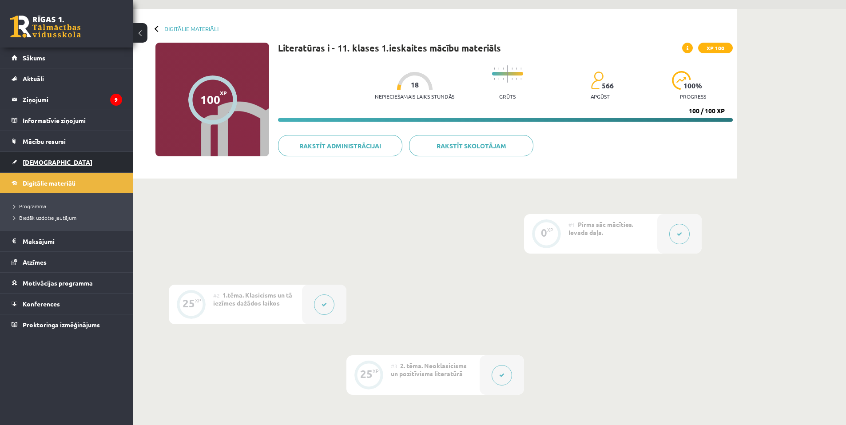
click at [37, 161] on span "[DEMOGRAPHIC_DATA]" at bounding box center [58, 162] width 70 height 8
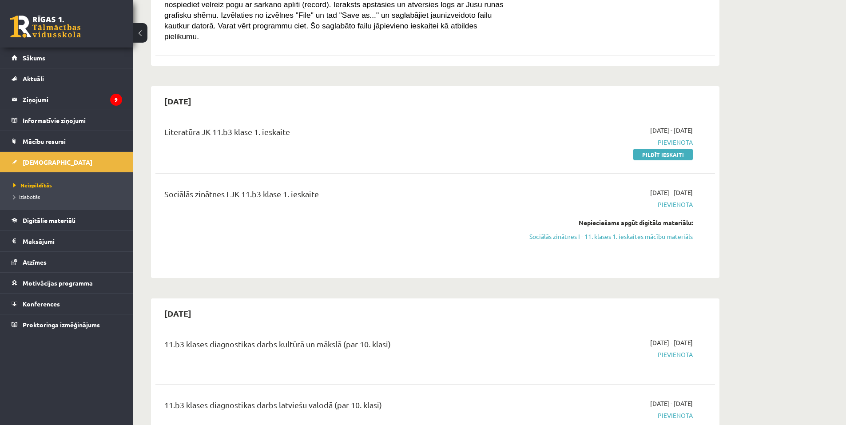
scroll to position [267, 0]
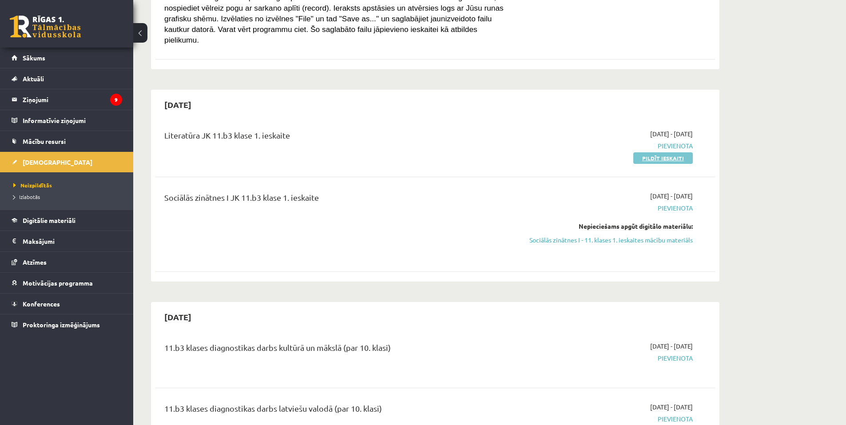
click at [667, 152] on link "Pildīt ieskaiti" at bounding box center [664, 158] width 60 height 12
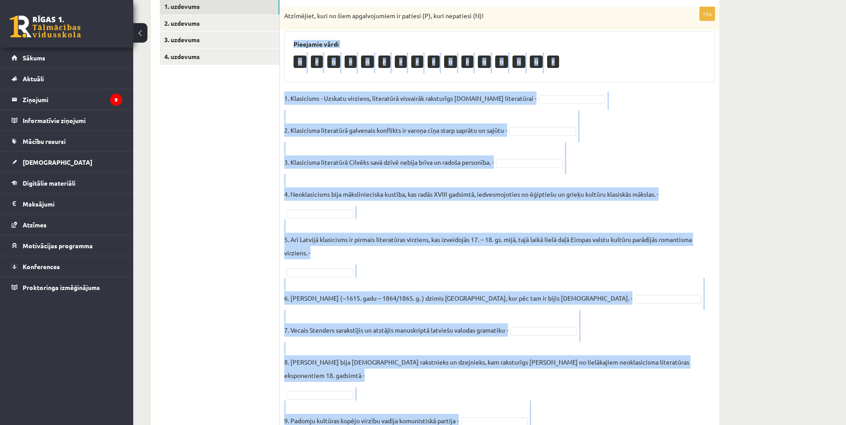
scroll to position [219, 0]
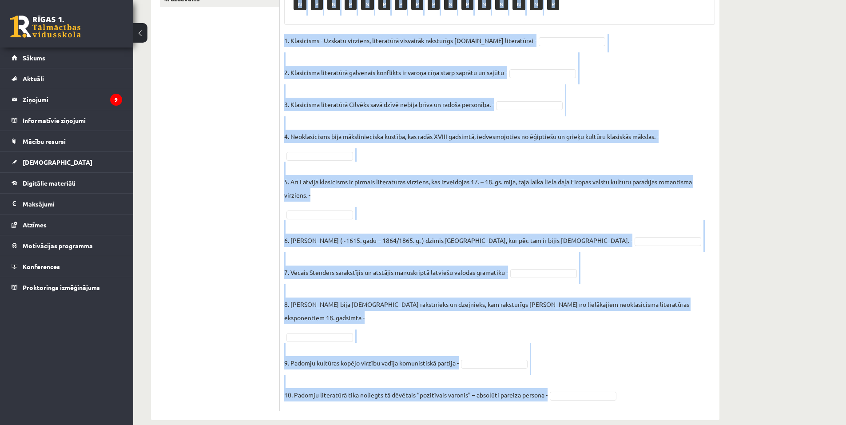
drag, startPoint x: 294, startPoint y: 207, endPoint x: 645, endPoint y: 424, distance: 413.0
click at [645, 424] on div "**********" at bounding box center [435, 126] width 604 height 623
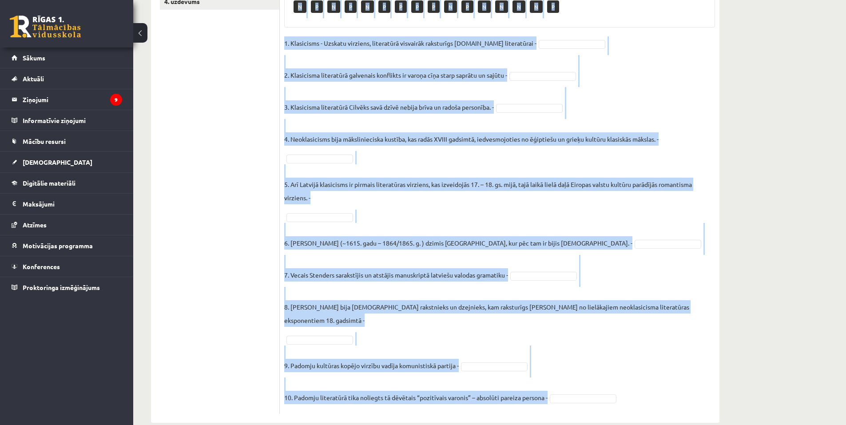
scroll to position [0, 0]
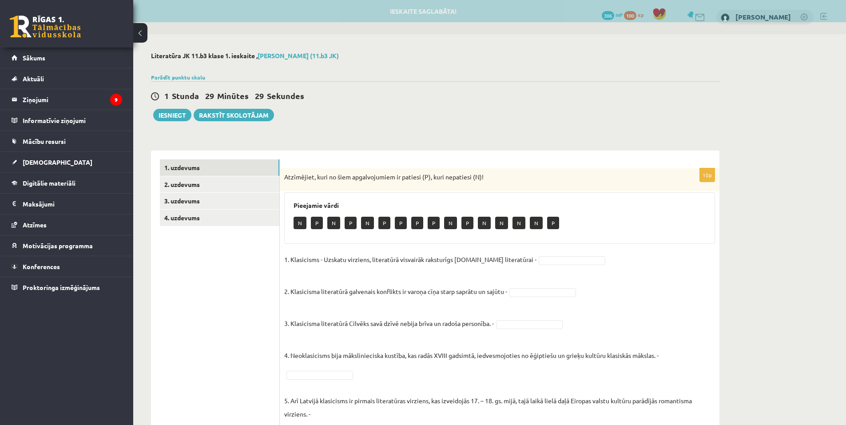
click at [250, 275] on ul "1. uzdevums 2. uzdevums 3. uzdevums 4. uzdevums" at bounding box center [220, 395] width 120 height 471
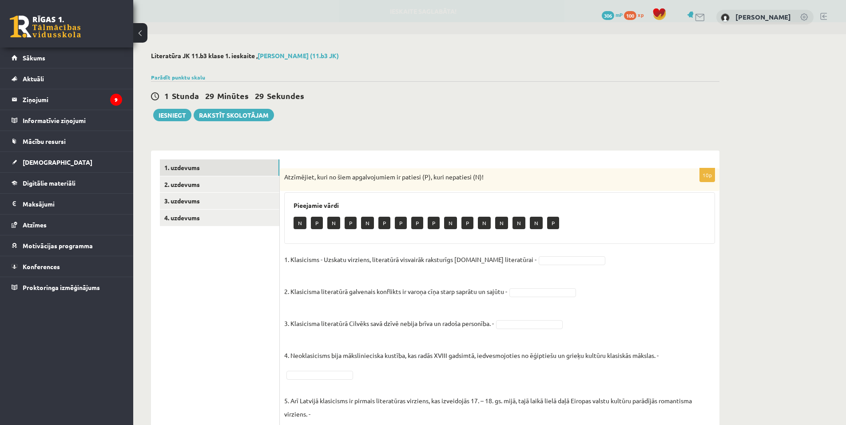
click at [299, 224] on p "N" at bounding box center [300, 223] width 13 height 12
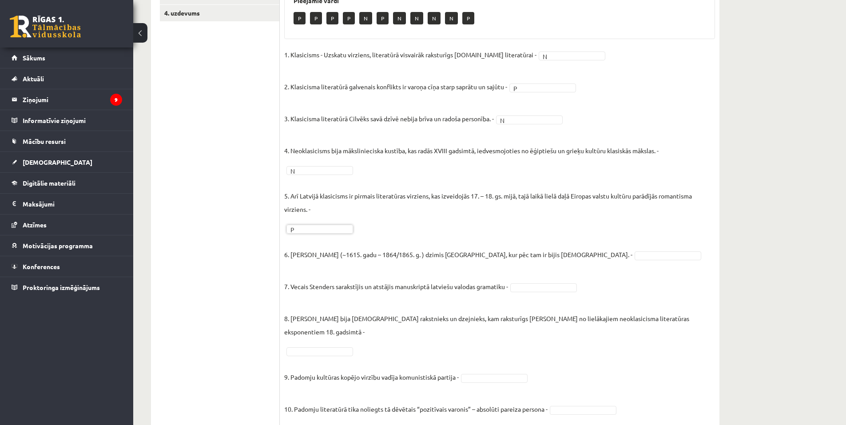
scroll to position [219, 0]
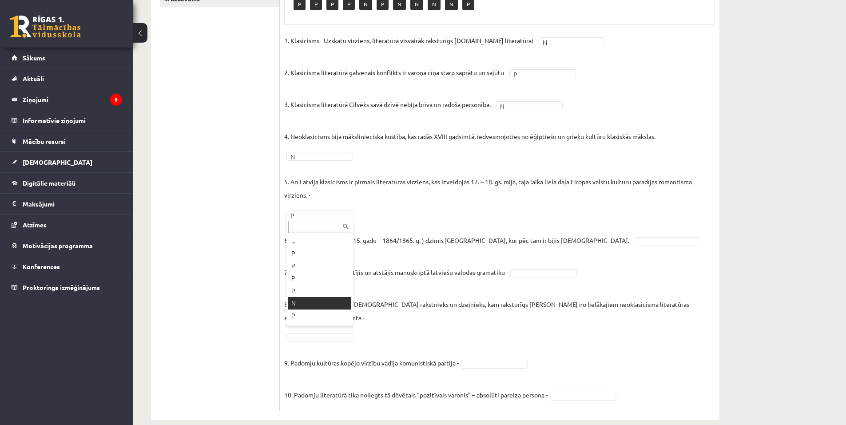
drag, startPoint x: 311, startPoint y: 299, endPoint x: 318, endPoint y: 299, distance: 7.1
click at [580, 387] on fieldset "1. Klasicisms - Uzskatu virziens, literatūrā visvairāk raksturīgs 14.gs literat…" at bounding box center [499, 220] width 431 height 373
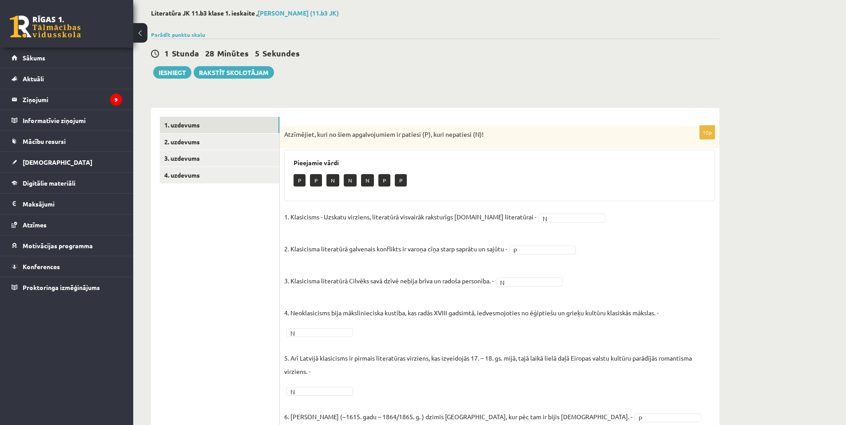
scroll to position [0, 0]
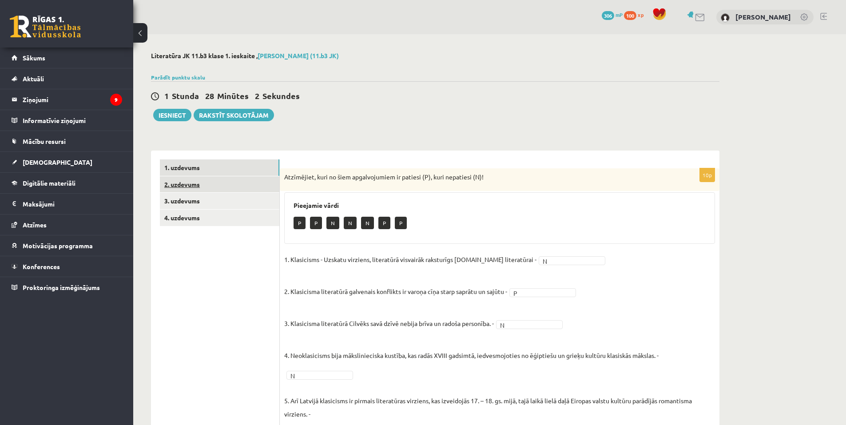
click at [193, 184] on link "2. uzdevums" at bounding box center [220, 184] width 120 height 16
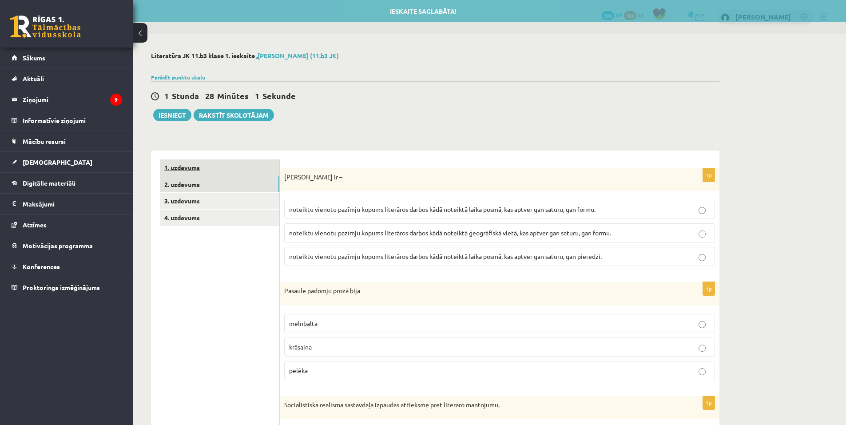
click at [182, 164] on link "1. uzdevums" at bounding box center [220, 168] width 120 height 16
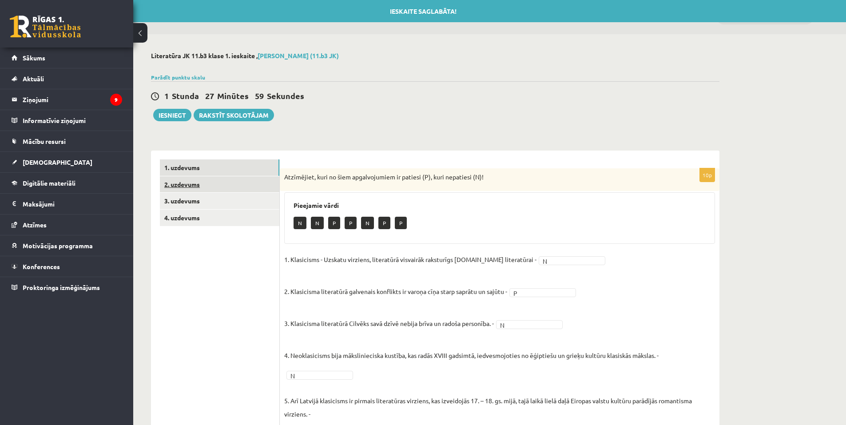
click at [185, 186] on link "2. uzdevums" at bounding box center [220, 184] width 120 height 16
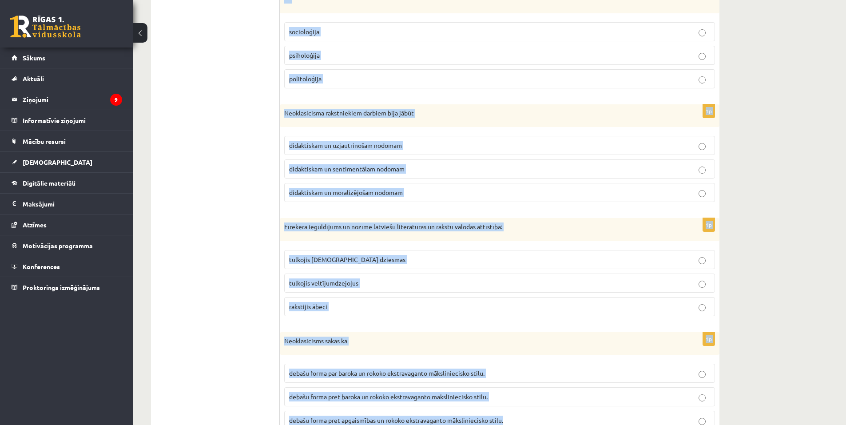
scroll to position [910, 0]
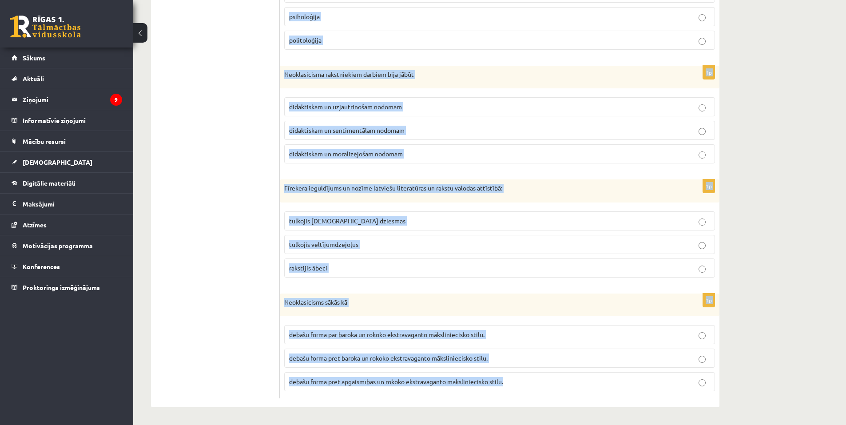
drag, startPoint x: 284, startPoint y: 176, endPoint x: 546, endPoint y: 415, distance: 354.1
copy form "Literārs virziens ir – noteiktu vienotu pazīmju kopums literāros darbos kādā no…"
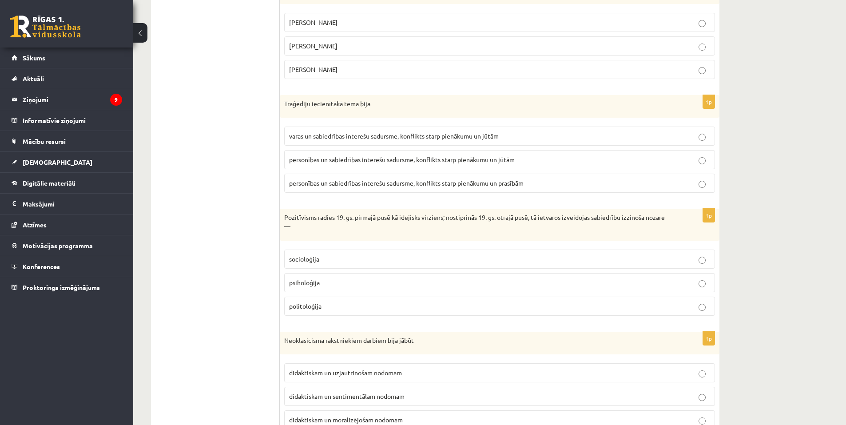
click at [246, 145] on ul "1. uzdevums 2. uzdevums 3. uzdevums 4. uzdevums" at bounding box center [220, 90] width 120 height 1149
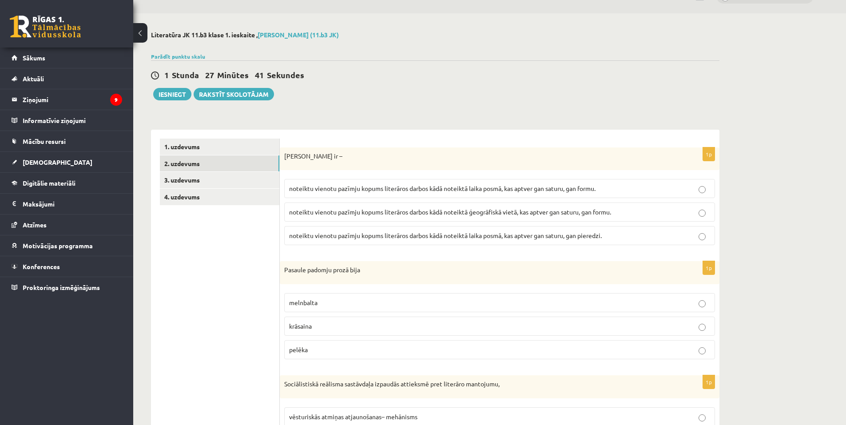
scroll to position [0, 0]
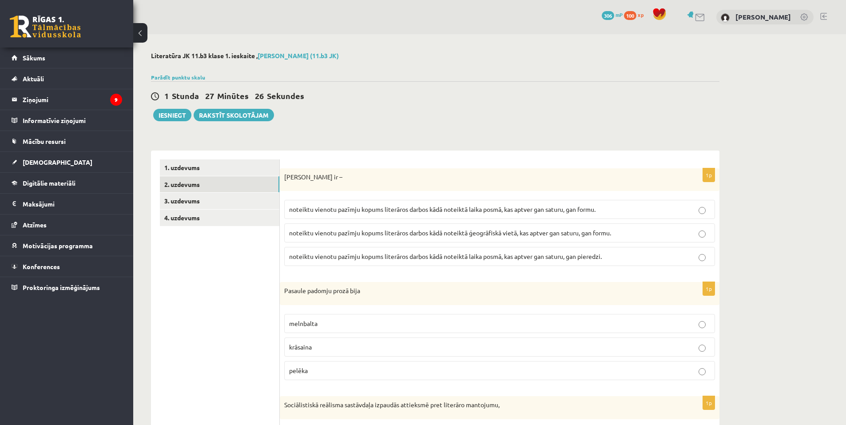
click at [509, 215] on label "noteiktu vienotu pazīmju kopums literāros darbos kādā noteiktā laika posmā, kas…" at bounding box center [499, 209] width 431 height 19
click at [335, 321] on p "melnbalta" at bounding box center [499, 323] width 421 height 9
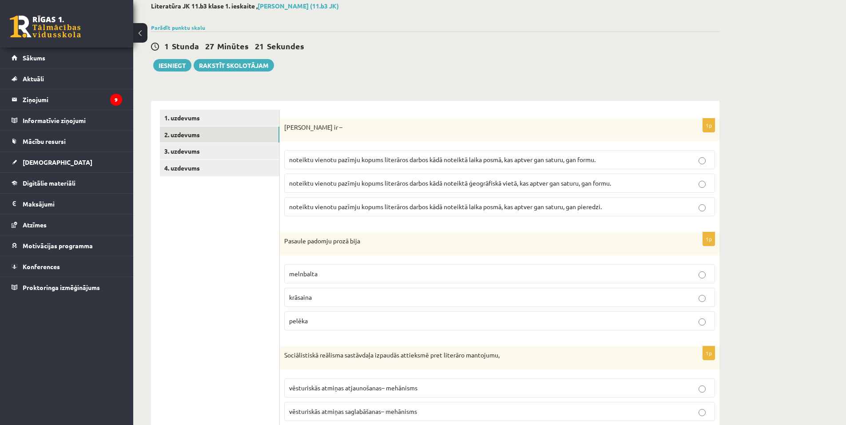
scroll to position [178, 0]
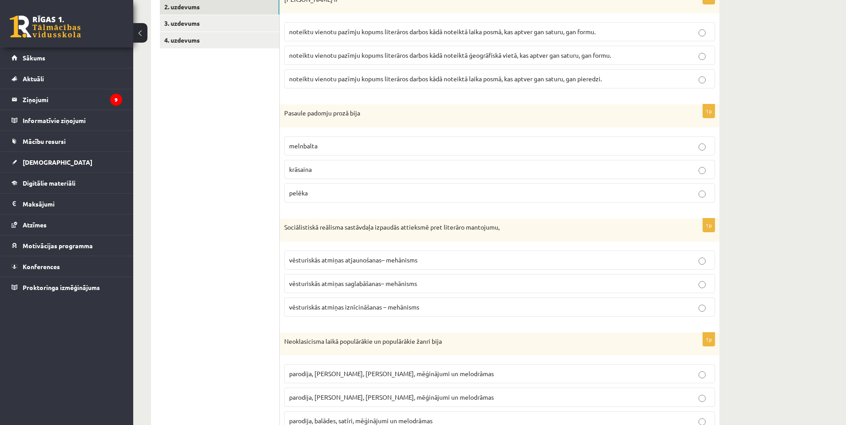
click at [365, 306] on span "vēsturiskās atmiņas iznīcināšanas – mehānisms" at bounding box center [354, 307] width 130 height 8
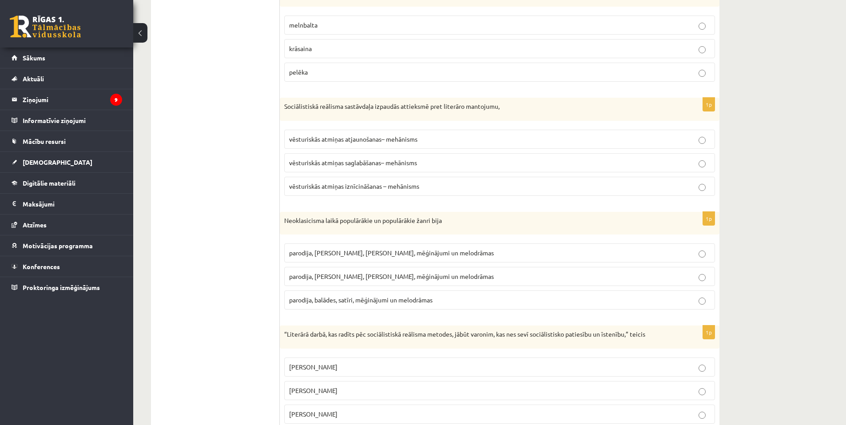
scroll to position [311, 0]
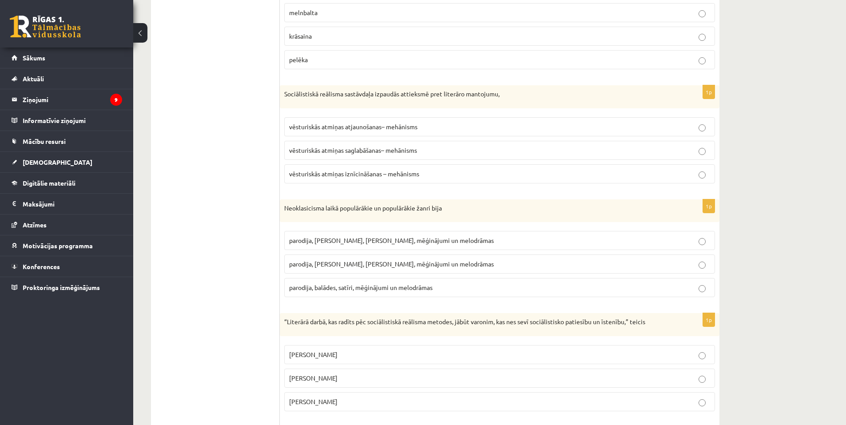
click at [332, 266] on span "parodija, odas, satīri, mēģinājumi un melodrāmas" at bounding box center [391, 264] width 205 height 8
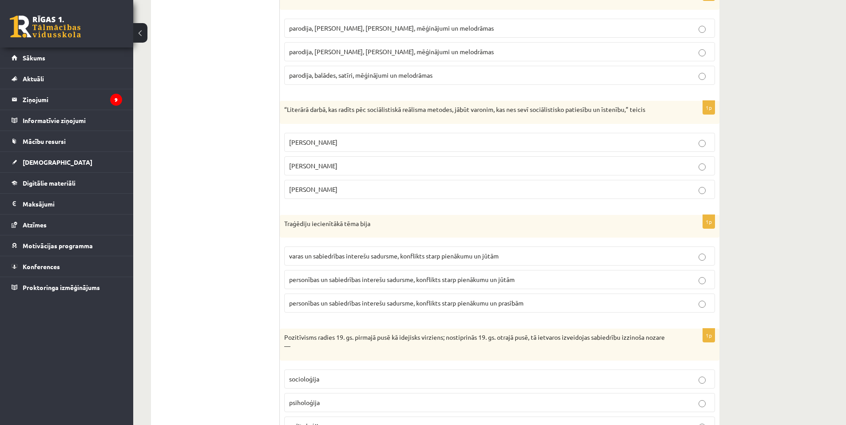
scroll to position [533, 0]
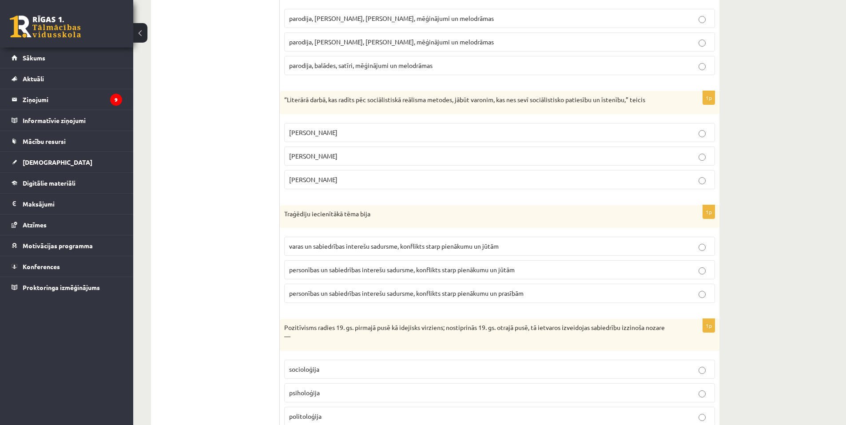
click at [358, 178] on p "Andrejs Upīts" at bounding box center [499, 179] width 421 height 9
click at [590, 271] on p "personības un sabiedrības interešu sadursme, konflikts starp pienākumu un jūtām" at bounding box center [499, 269] width 421 height 9
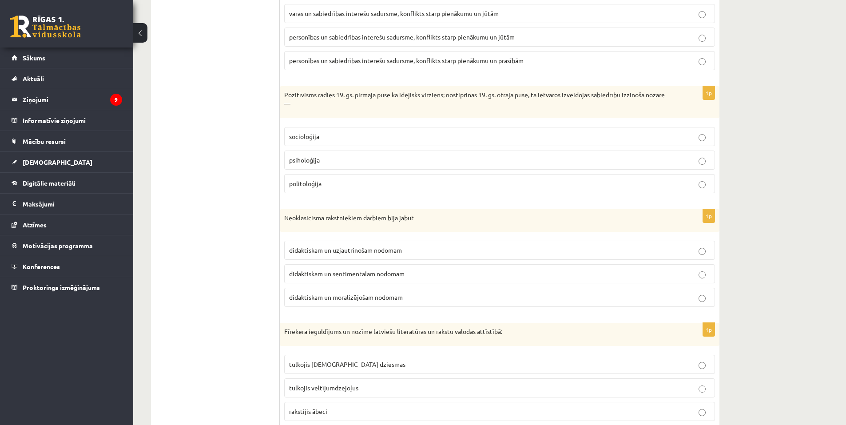
scroll to position [800, 0]
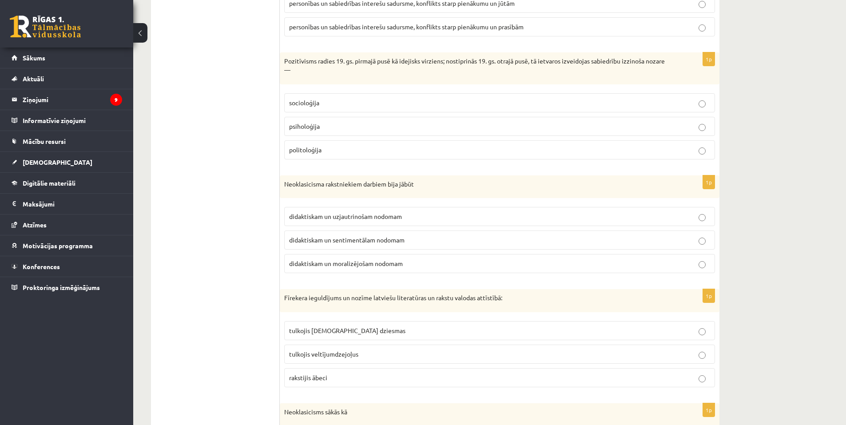
click at [337, 97] on label "socioloģija" at bounding box center [499, 102] width 431 height 19
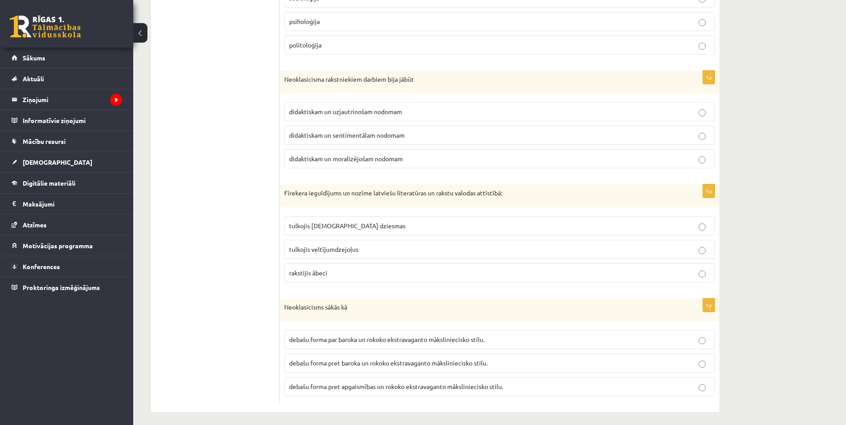
scroll to position [910, 0]
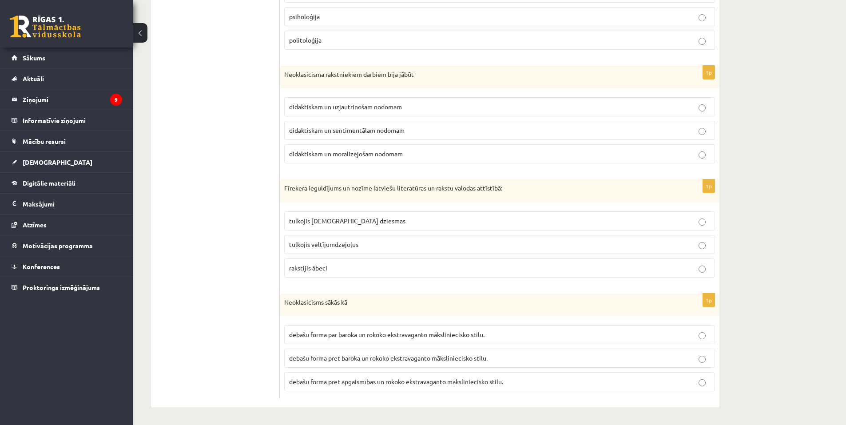
click at [370, 108] on span "didaktiskam un uzjautrinošam nodomam" at bounding box center [345, 107] width 113 height 8
click at [383, 221] on p "tulkojis baznīcas dziesmas" at bounding box center [499, 220] width 421 height 9
click at [372, 361] on span "debašu forma pret baroka un rokoko ekstravaganto māksliniecisko stilu." at bounding box center [388, 358] width 199 height 8
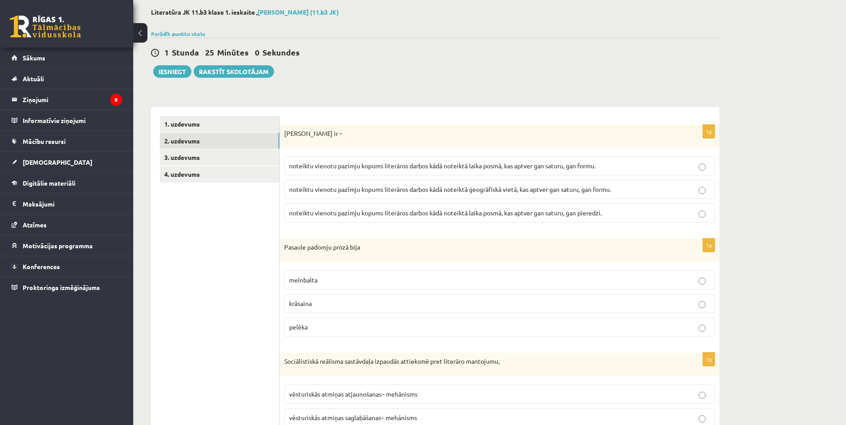
scroll to position [0, 0]
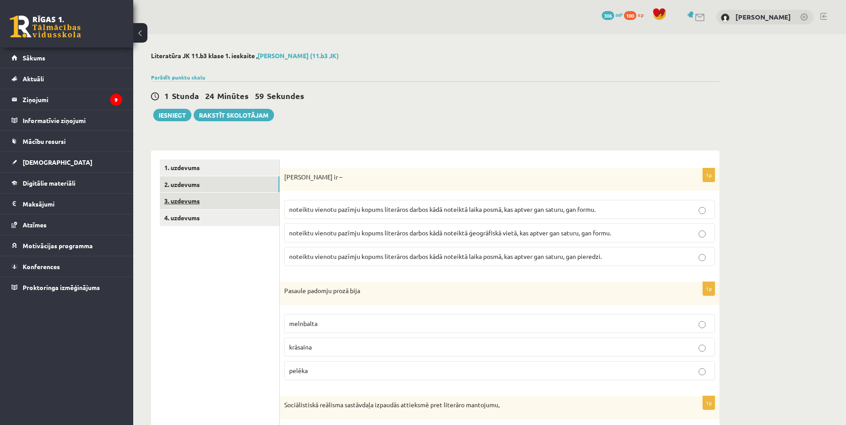
click at [179, 203] on link "3. uzdevums" at bounding box center [220, 201] width 120 height 16
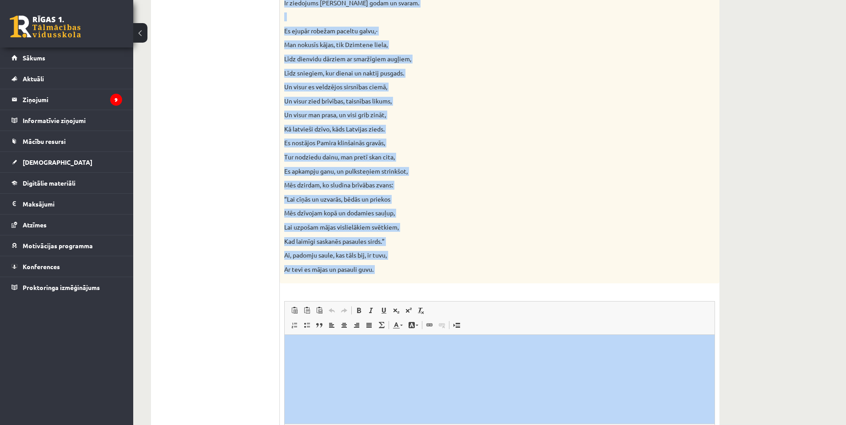
scroll to position [816, 0]
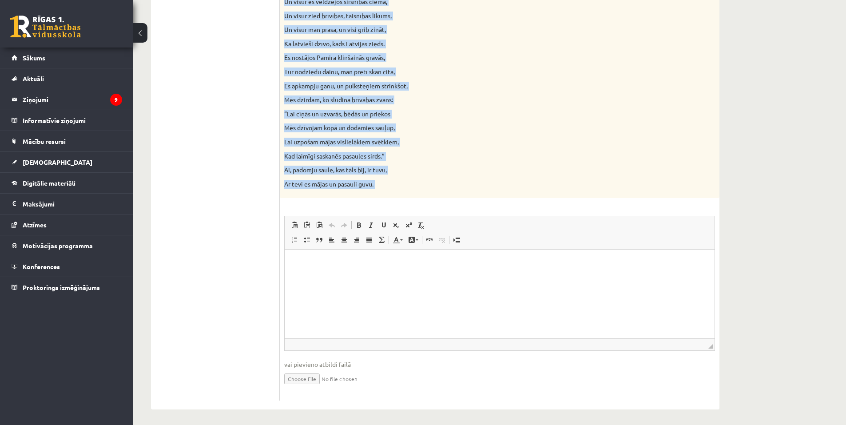
drag, startPoint x: 283, startPoint y: 177, endPoint x: 549, endPoint y: 228, distance: 270.6
copy div "Izlasiet Jāņa Sudrabkalna dzejoli “Dzimtene”! Kādas klasicisma un normatīvisma …"
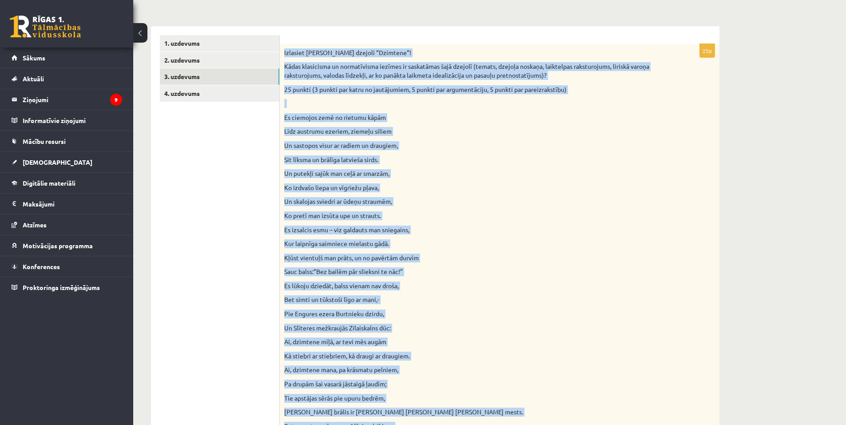
scroll to position [60, 0]
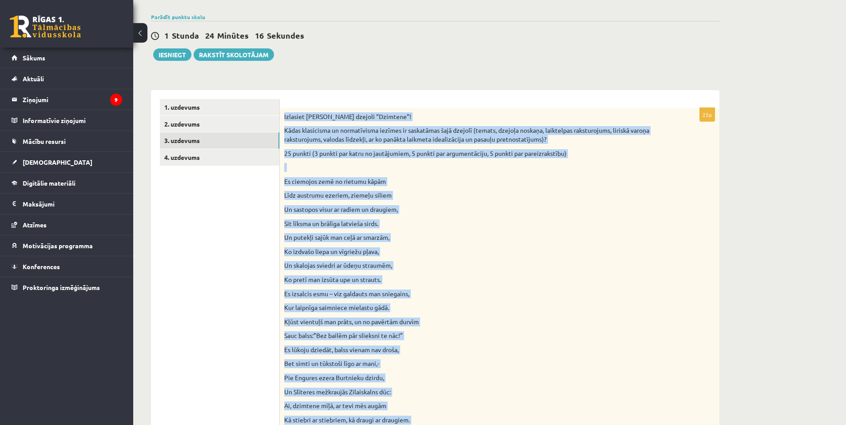
click at [532, 284] on p "Ko pretī man izsūta upe un strauts." at bounding box center [477, 279] width 387 height 9
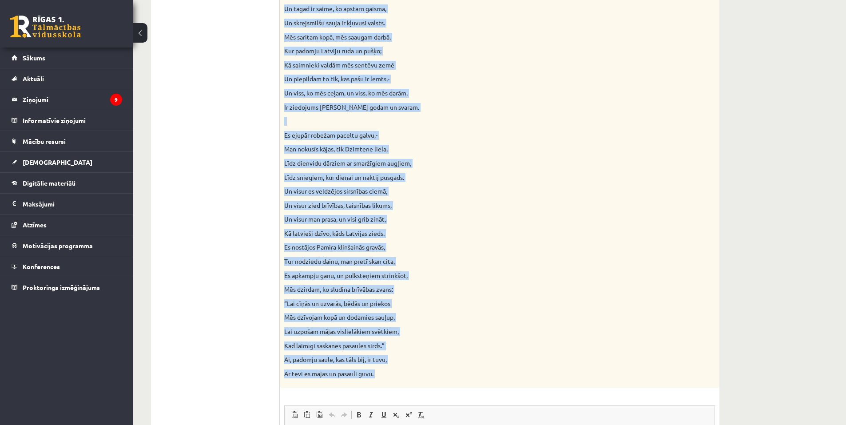
scroll to position [661, 0]
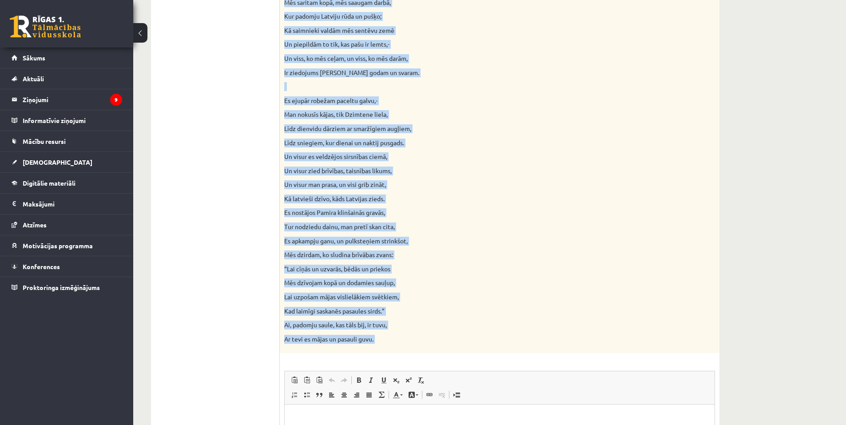
drag, startPoint x: 283, startPoint y: 178, endPoint x: 296, endPoint y: 252, distance: 75.3
click at [354, 358] on div "25p Izlasiet Jāņa Sudrabkalna dzejoli “Dzimtene”! Kādas klasicisma un normatīvi…" at bounding box center [500, 32] width 440 height 1049
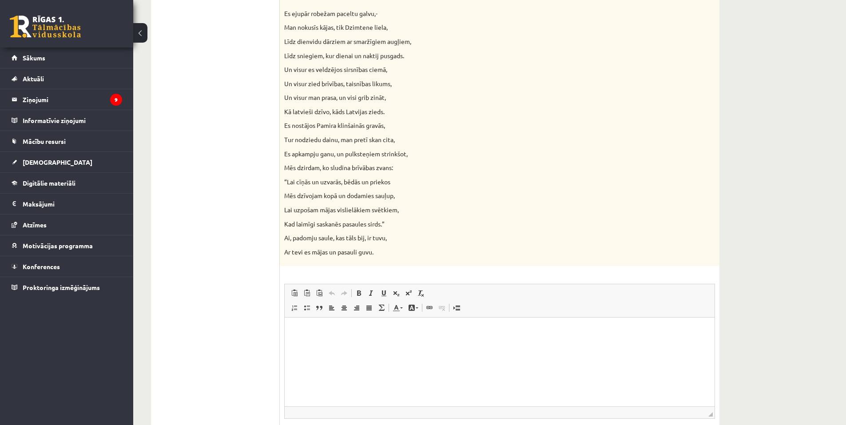
scroll to position [819, 0]
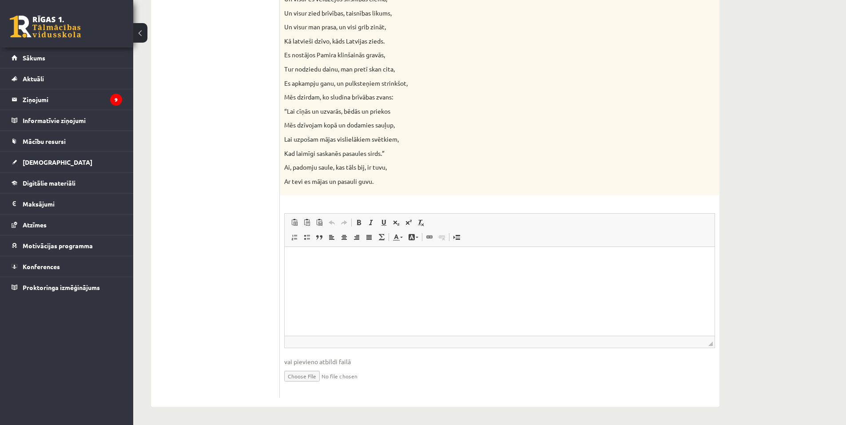
click at [337, 274] on html at bounding box center [500, 260] width 430 height 27
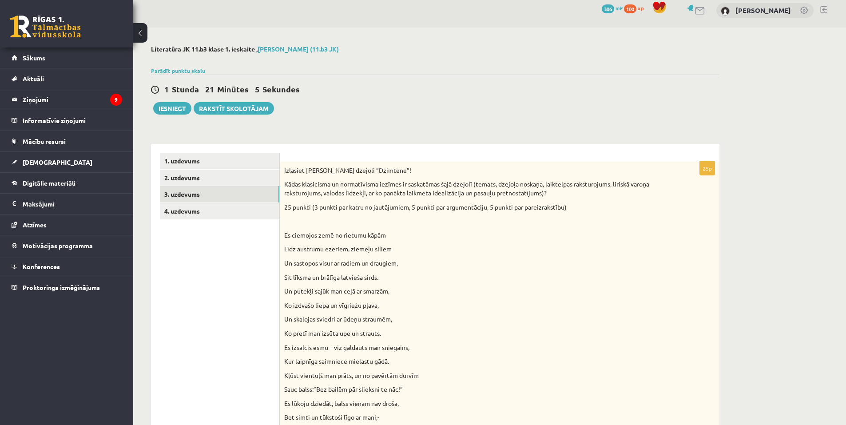
scroll to position [0, 0]
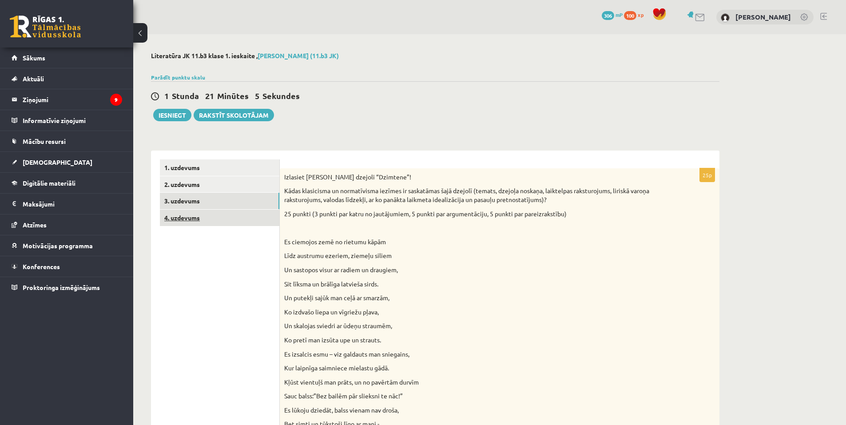
click at [189, 213] on link "4. uzdevums" at bounding box center [220, 218] width 120 height 16
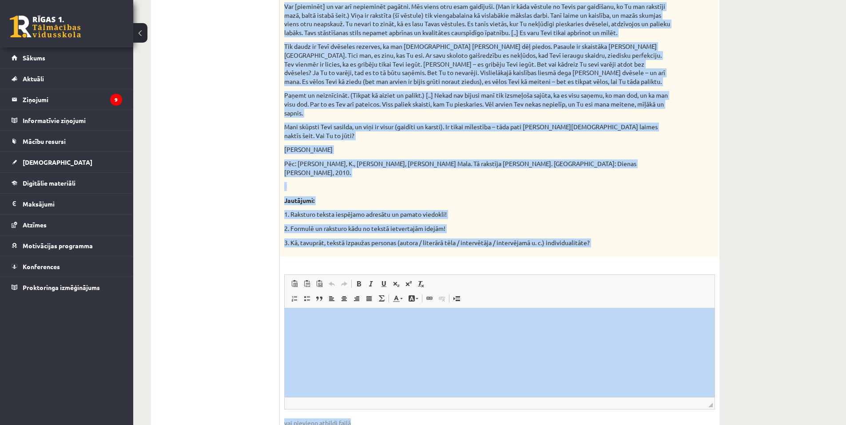
scroll to position [784, 0]
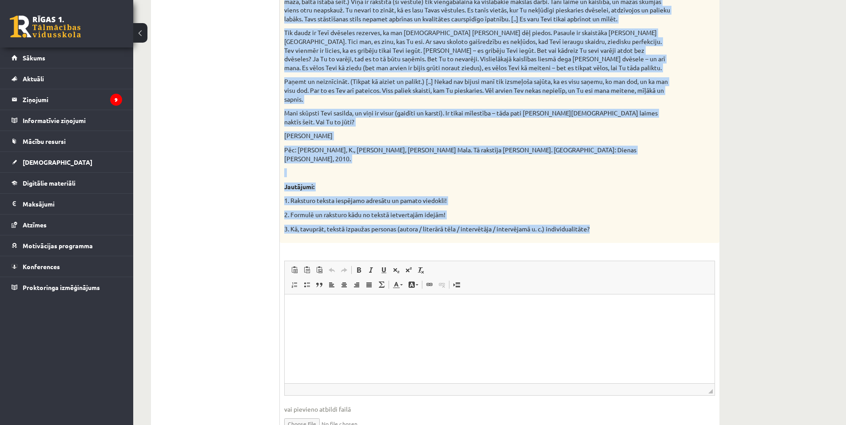
drag, startPoint x: 285, startPoint y: 177, endPoint x: 640, endPoint y: 196, distance: 355.5
copy div "Izvēlies vienu no piedāvātajiem tekstiem! Izvēlies vienu no piedāvātajiem jautā…"
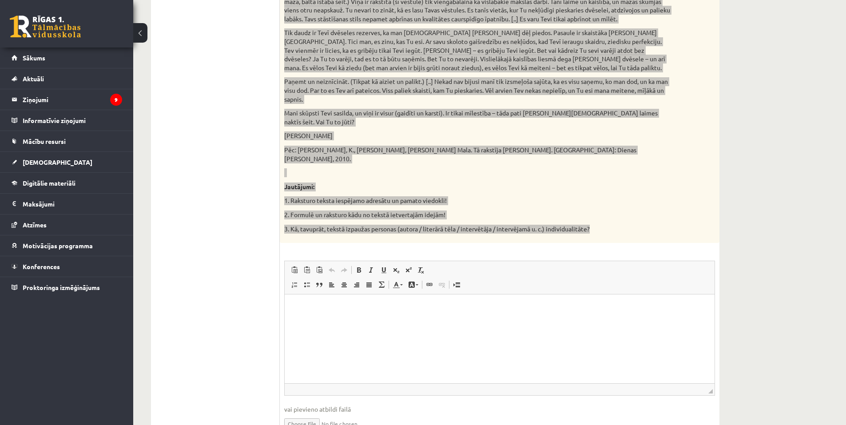
click at [441, 322] on html at bounding box center [500, 308] width 430 height 27
click at [362, 322] on html at bounding box center [500, 308] width 430 height 27
click at [299, 319] on html at bounding box center [500, 308] width 430 height 27
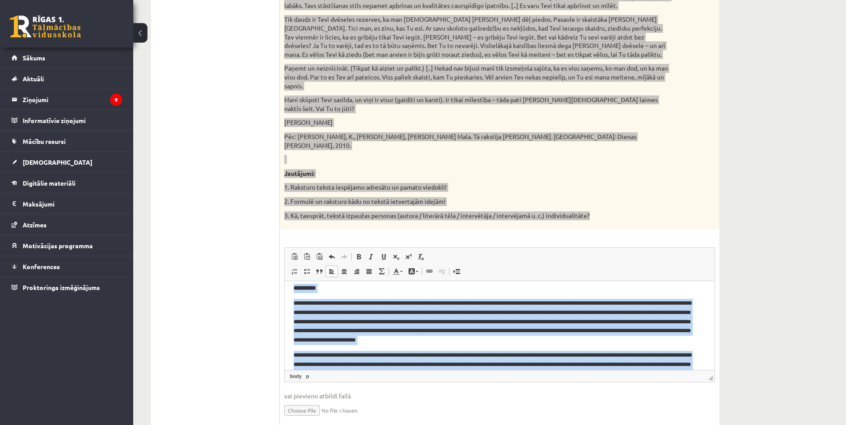
scroll to position [0, 0]
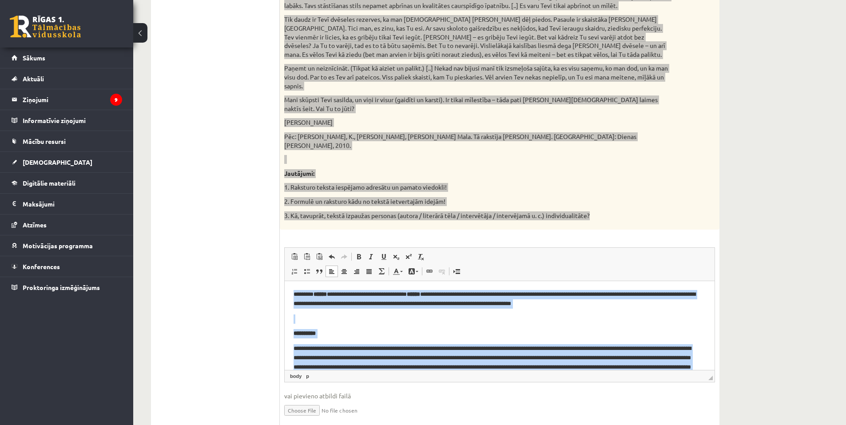
drag, startPoint x: 589, startPoint y: 357, endPoint x: 572, endPoint y: 526, distance: 169.6
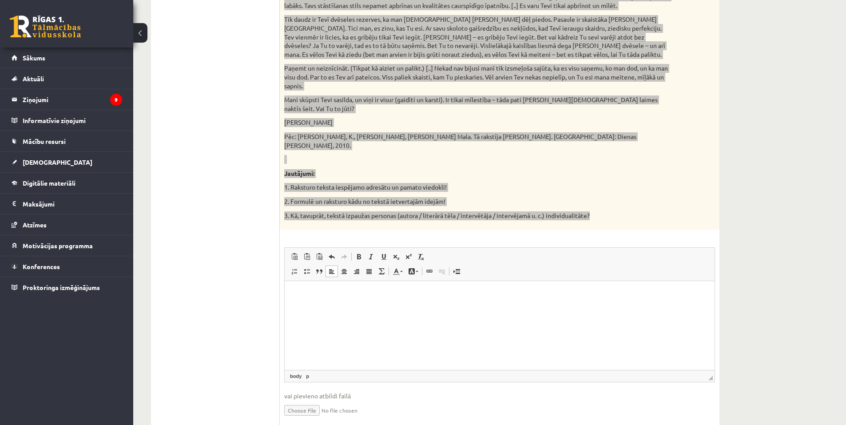
click at [330, 301] on html at bounding box center [500, 294] width 430 height 27
click at [315, 301] on html at bounding box center [500, 294] width 430 height 27
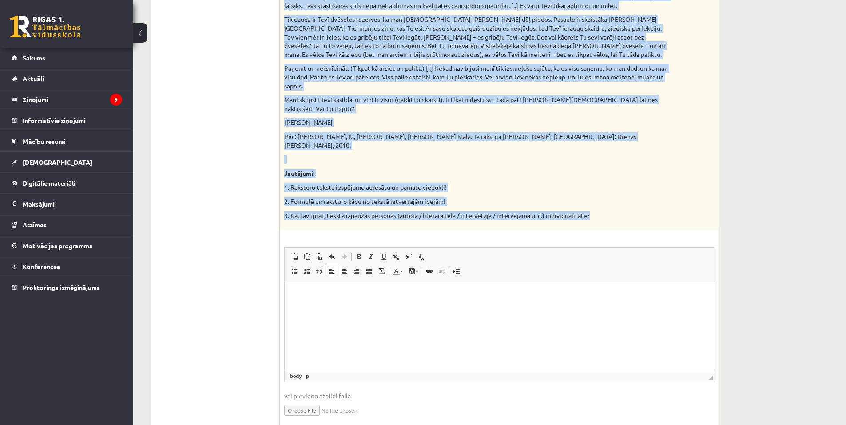
click at [404, 197] on p "2. Formulē un raksturo kādu no tekstā ietvertajām idejām!" at bounding box center [477, 201] width 387 height 9
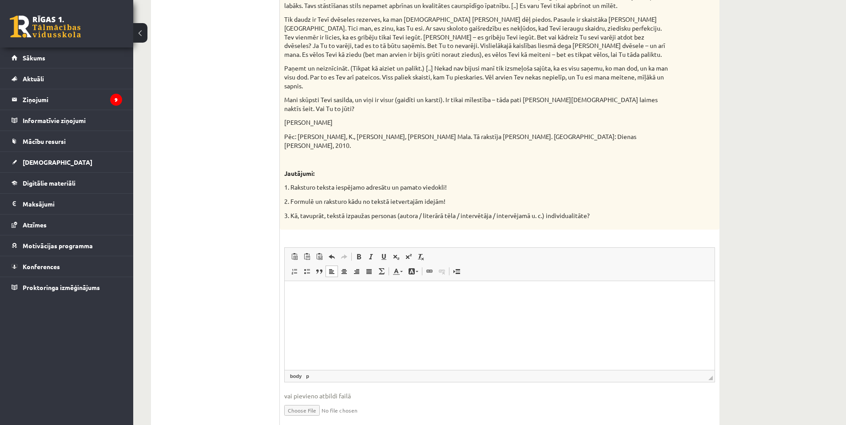
drag, startPoint x: 319, startPoint y: 315, endPoint x: 323, endPoint y: 310, distance: 6.9
click at [319, 308] on html at bounding box center [500, 294] width 430 height 27
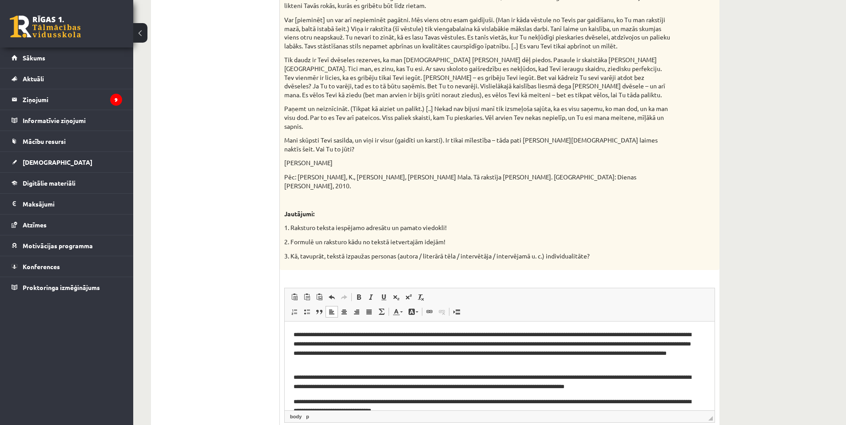
scroll to position [797, 0]
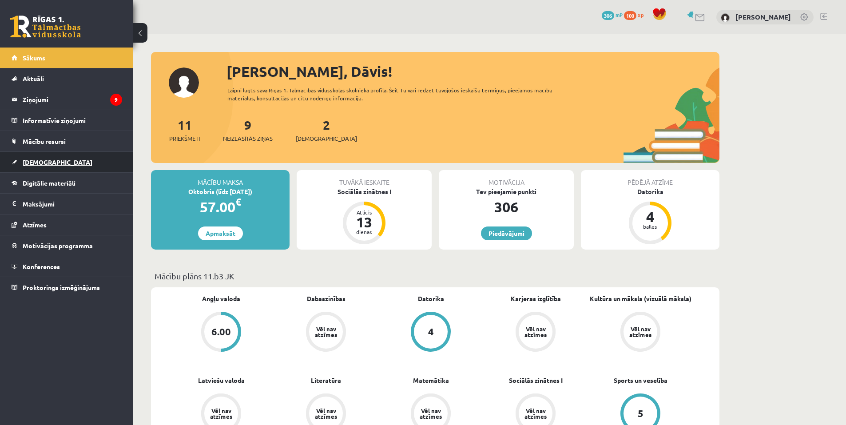
click at [35, 160] on span "[DEMOGRAPHIC_DATA]" at bounding box center [58, 162] width 70 height 8
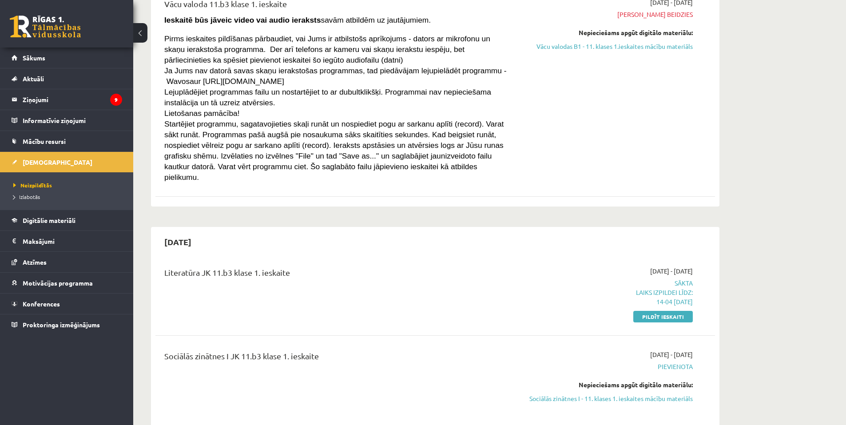
scroll to position [133, 0]
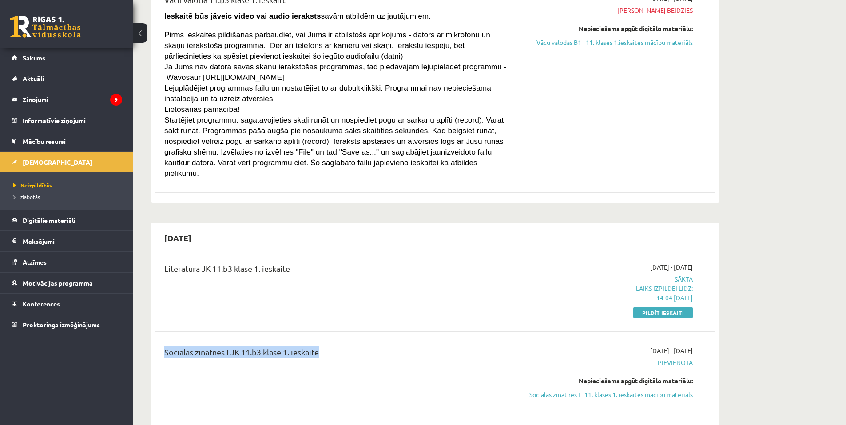
click at [598, 322] on div "Literatūra JK 11.b3 klase 1. ieskaite 2025-09-16 - 2025-09-30 Sākta Laiks izpil…" at bounding box center [436, 343] width 560 height 178
click at [638, 307] on link "Pildīt ieskaiti" at bounding box center [664, 313] width 60 height 12
click at [29, 198] on span "Izlabotās" at bounding box center [26, 196] width 27 height 7
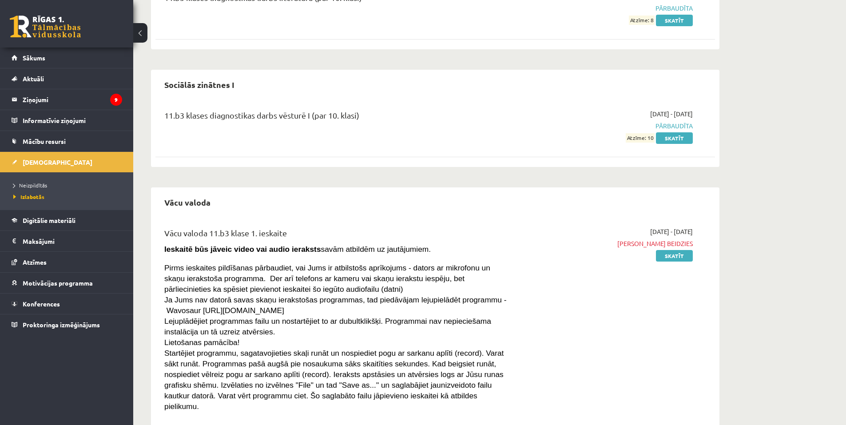
scroll to position [127, 0]
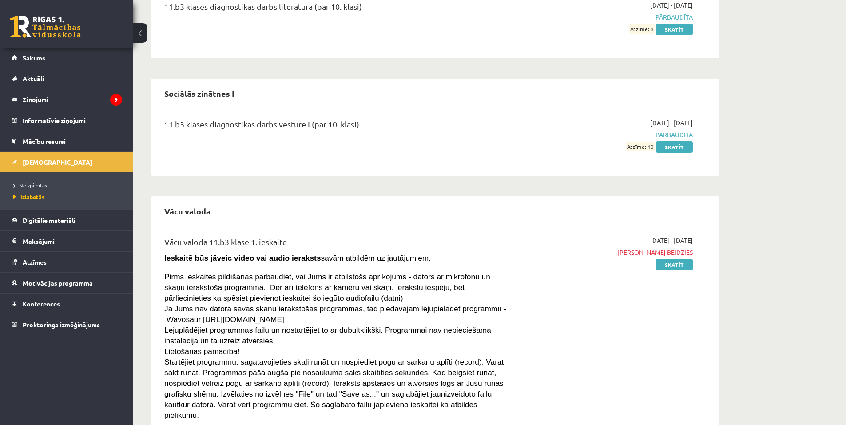
drag, startPoint x: 64, startPoint y: 179, endPoint x: 60, endPoint y: 180, distance: 4.5
click at [63, 179] on li "Neizpildītās" at bounding box center [68, 185] width 111 height 12
click at [59, 180] on li "Neizpildītās" at bounding box center [68, 185] width 111 height 12
click at [38, 188] on li "Neizpildītās" at bounding box center [68, 185] width 111 height 12
click at [38, 188] on link "Neizpildītās" at bounding box center [68, 185] width 111 height 8
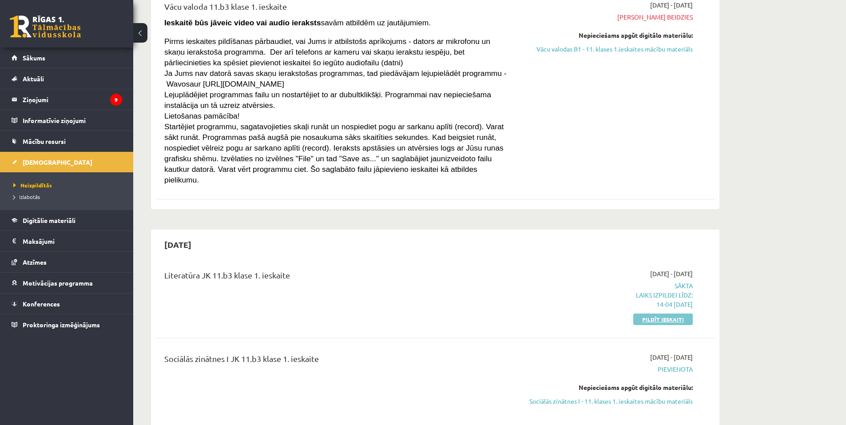
click at [671, 314] on link "Pildīt ieskaiti" at bounding box center [664, 320] width 60 height 12
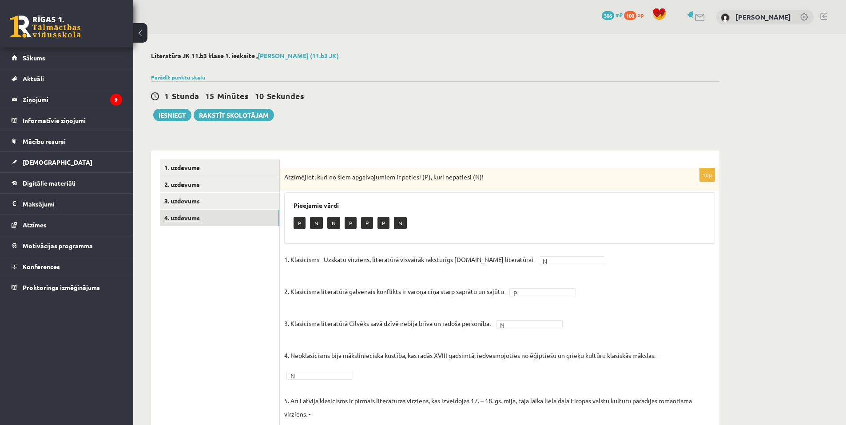
click at [187, 218] on link "4. uzdevums" at bounding box center [220, 218] width 120 height 16
